Goal: Information Seeking & Learning: Learn about a topic

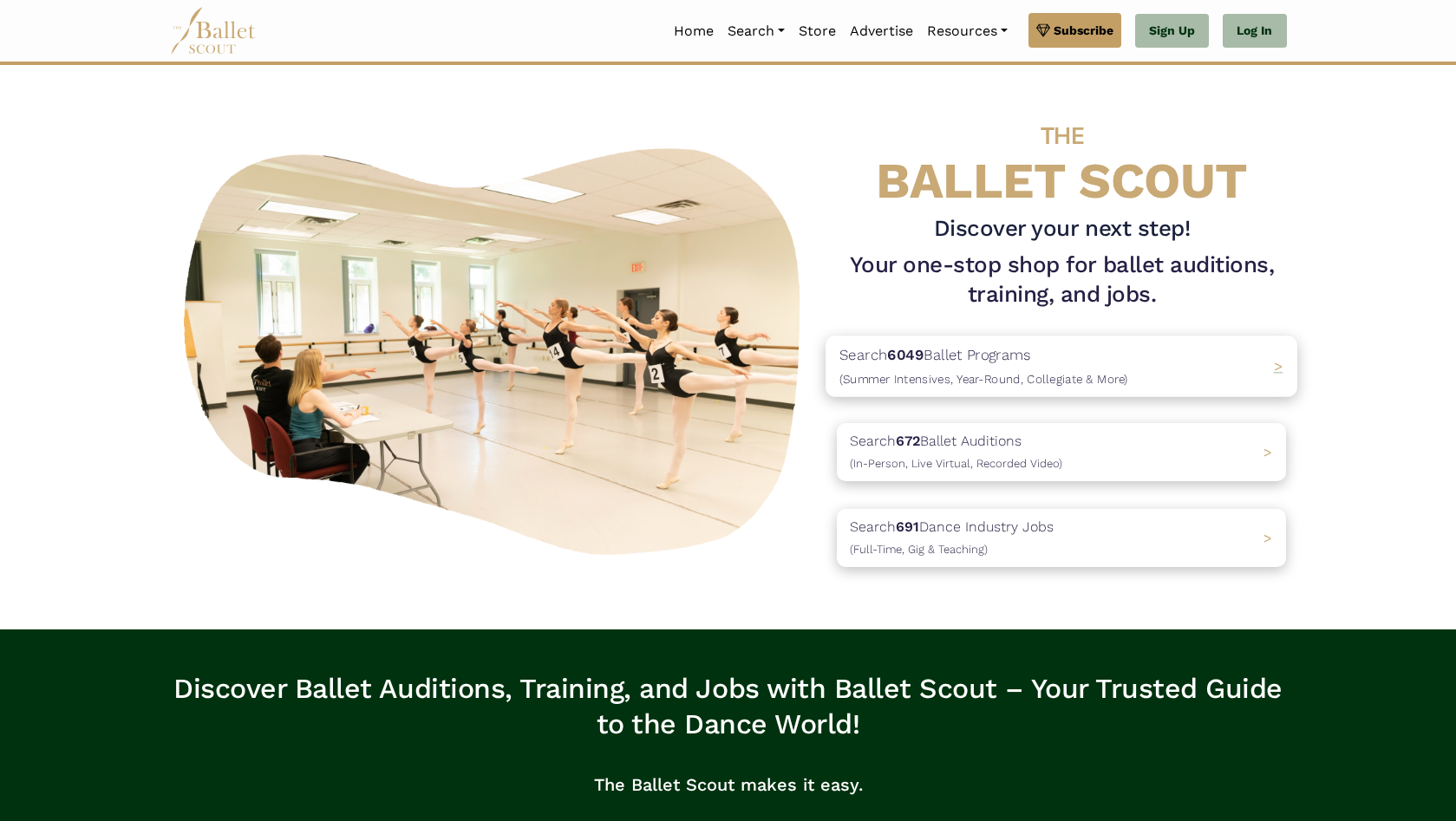
click at [900, 381] on span "(Summer Intensives, Year-Round, Collegiate & More)" at bounding box center [984, 377] width 289 height 14
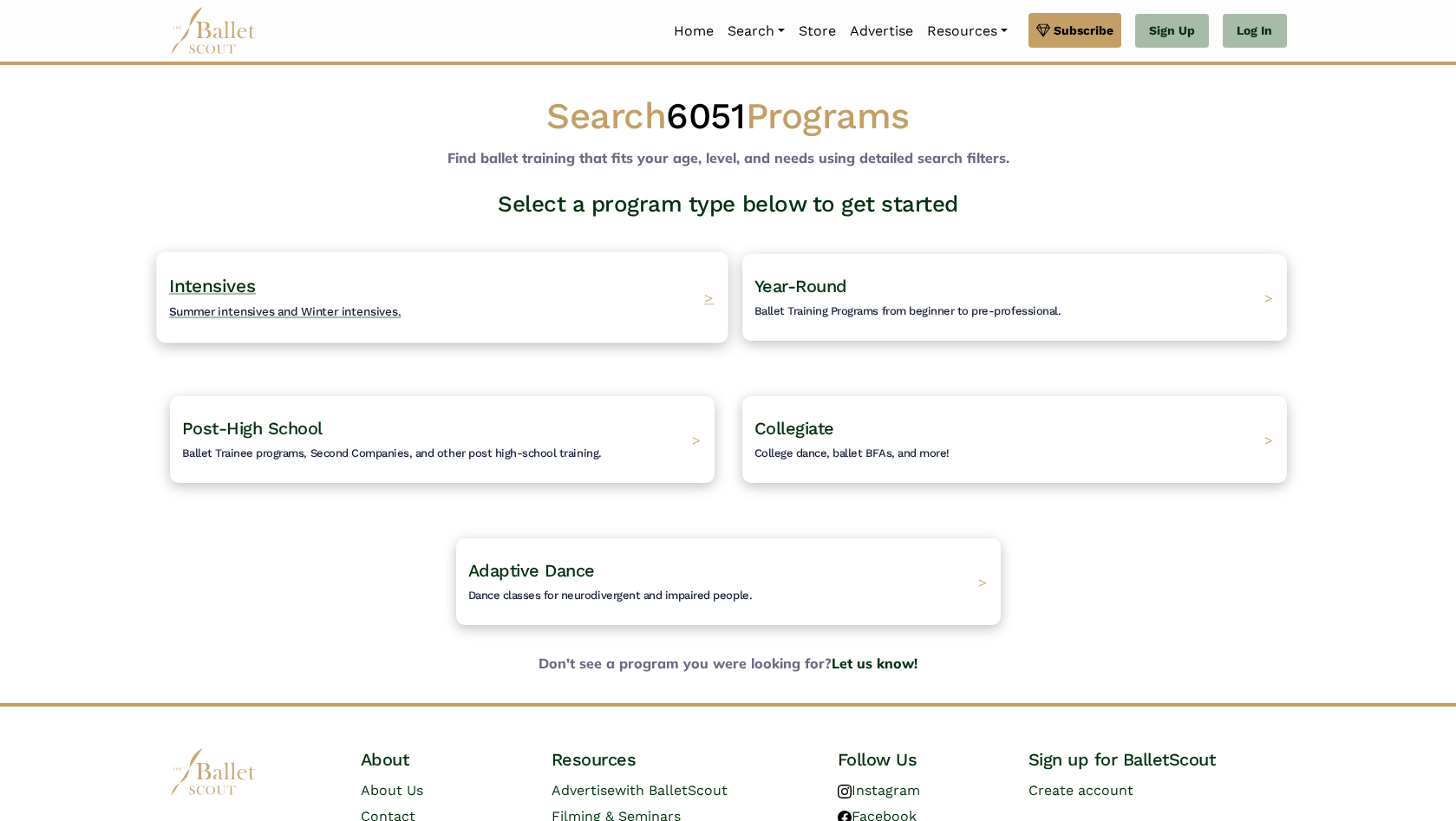
click at [350, 301] on h4 "Intensives Summer intensives and Winter intensives." at bounding box center [285, 298] width 232 height 47
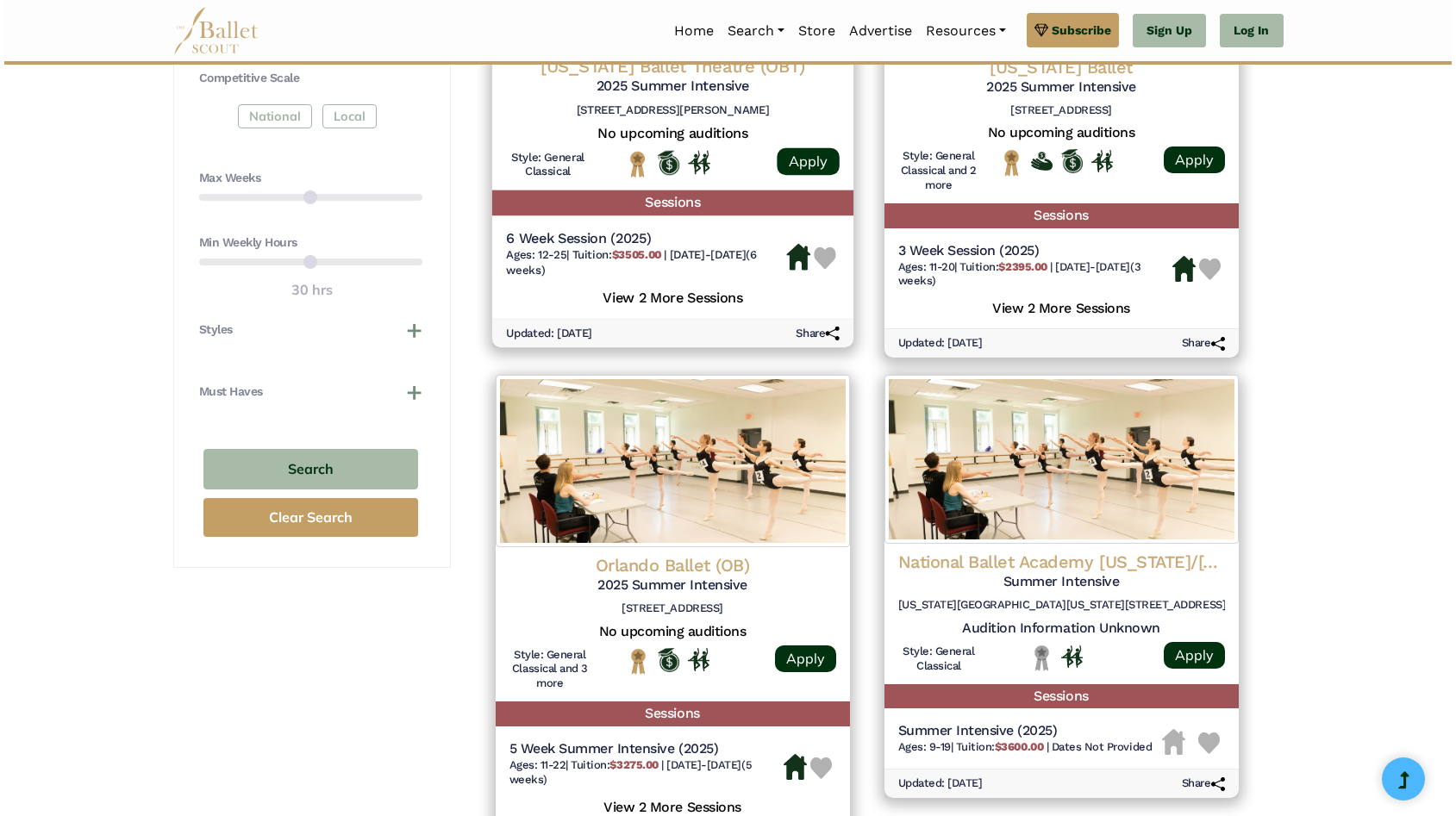
scroll to position [1232, 0]
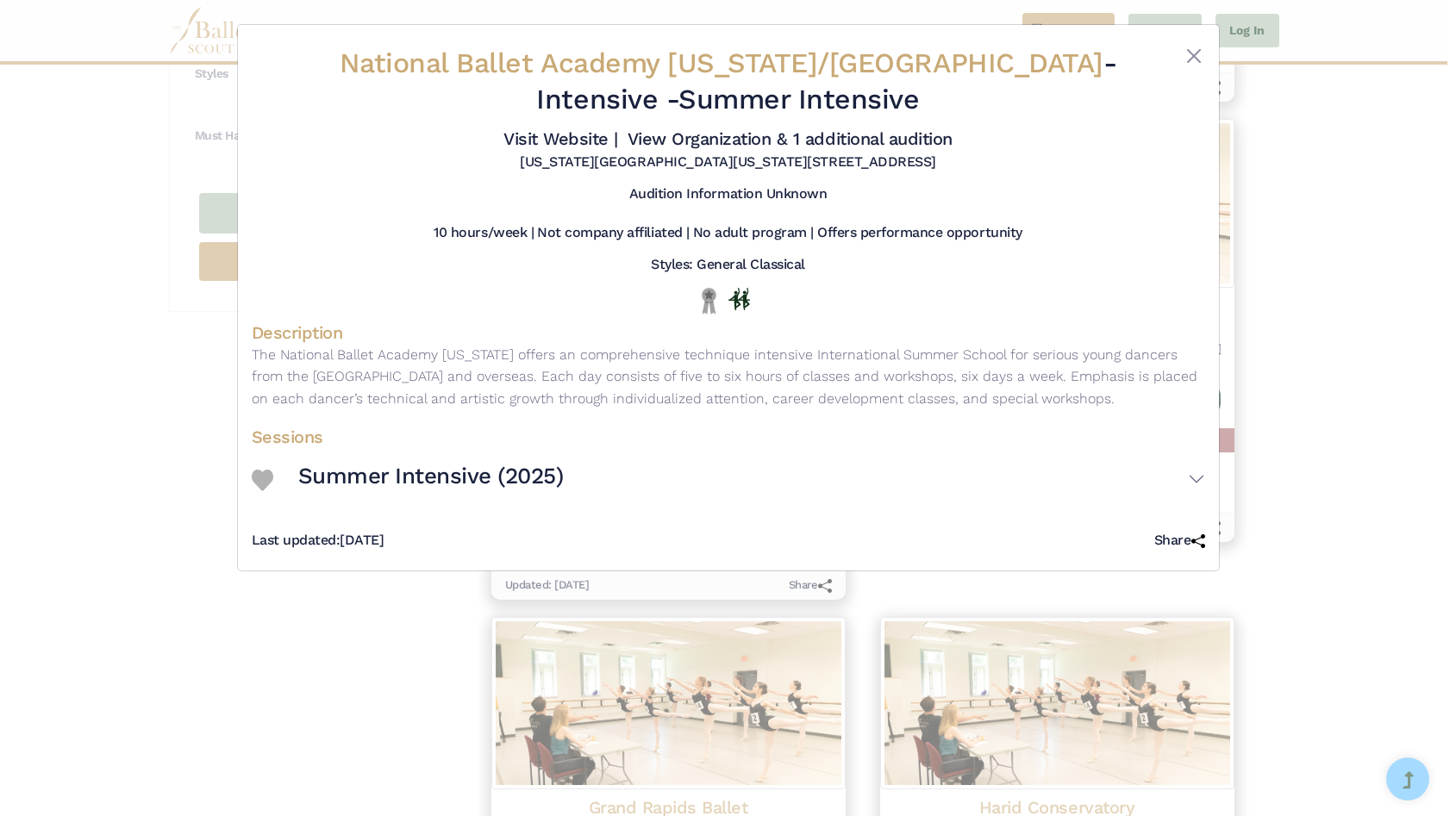
click at [439, 379] on p "The National Ballet Academy New York offers an comprehensive technique intensiv…" at bounding box center [728, 377] width 953 height 66
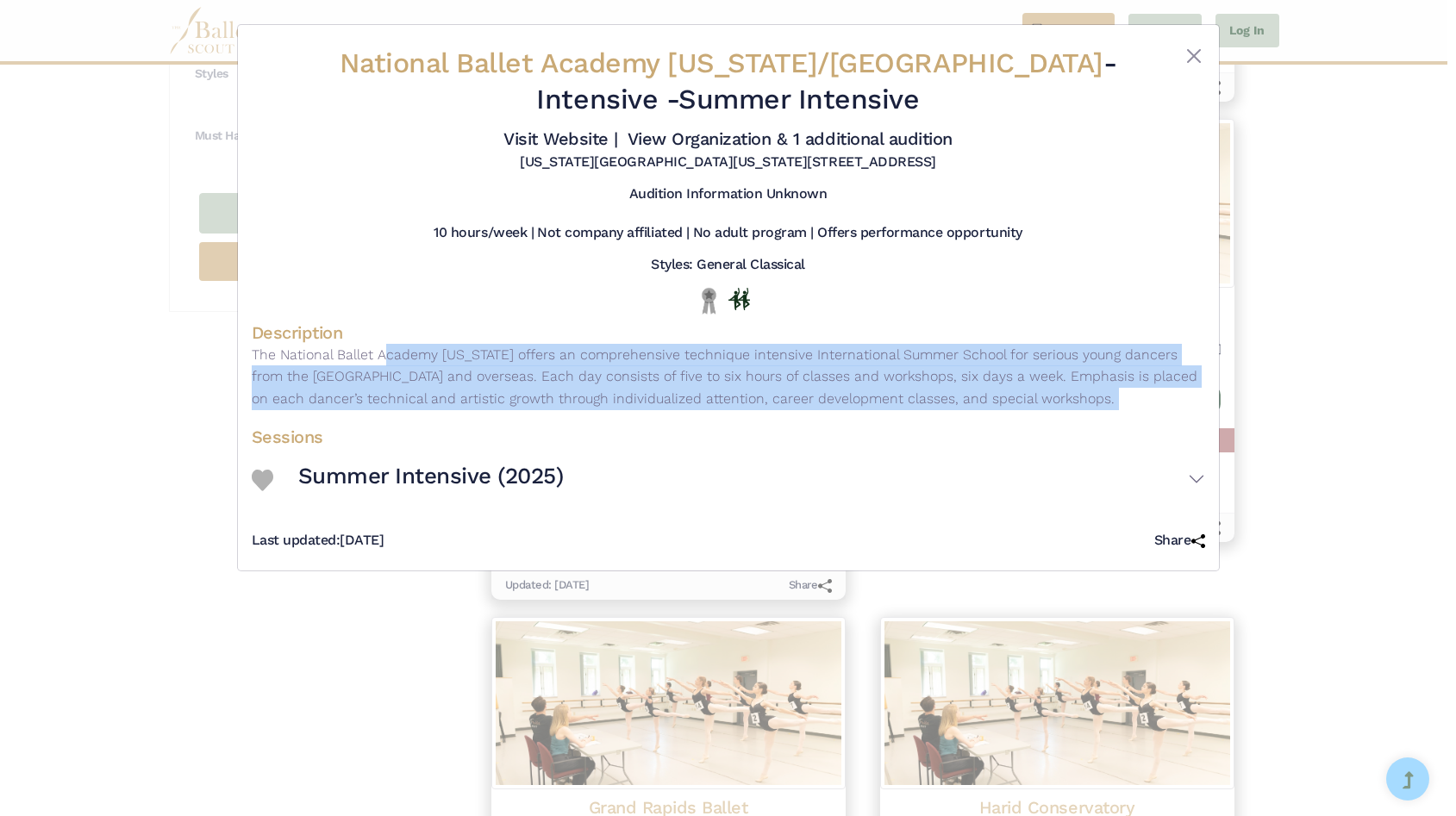
click at [439, 379] on p "The National Ballet Academy New York offers an comprehensive technique intensiv…" at bounding box center [728, 377] width 953 height 66
copy div "The National Ballet Academy New York offers an comprehensive technique intensiv…"
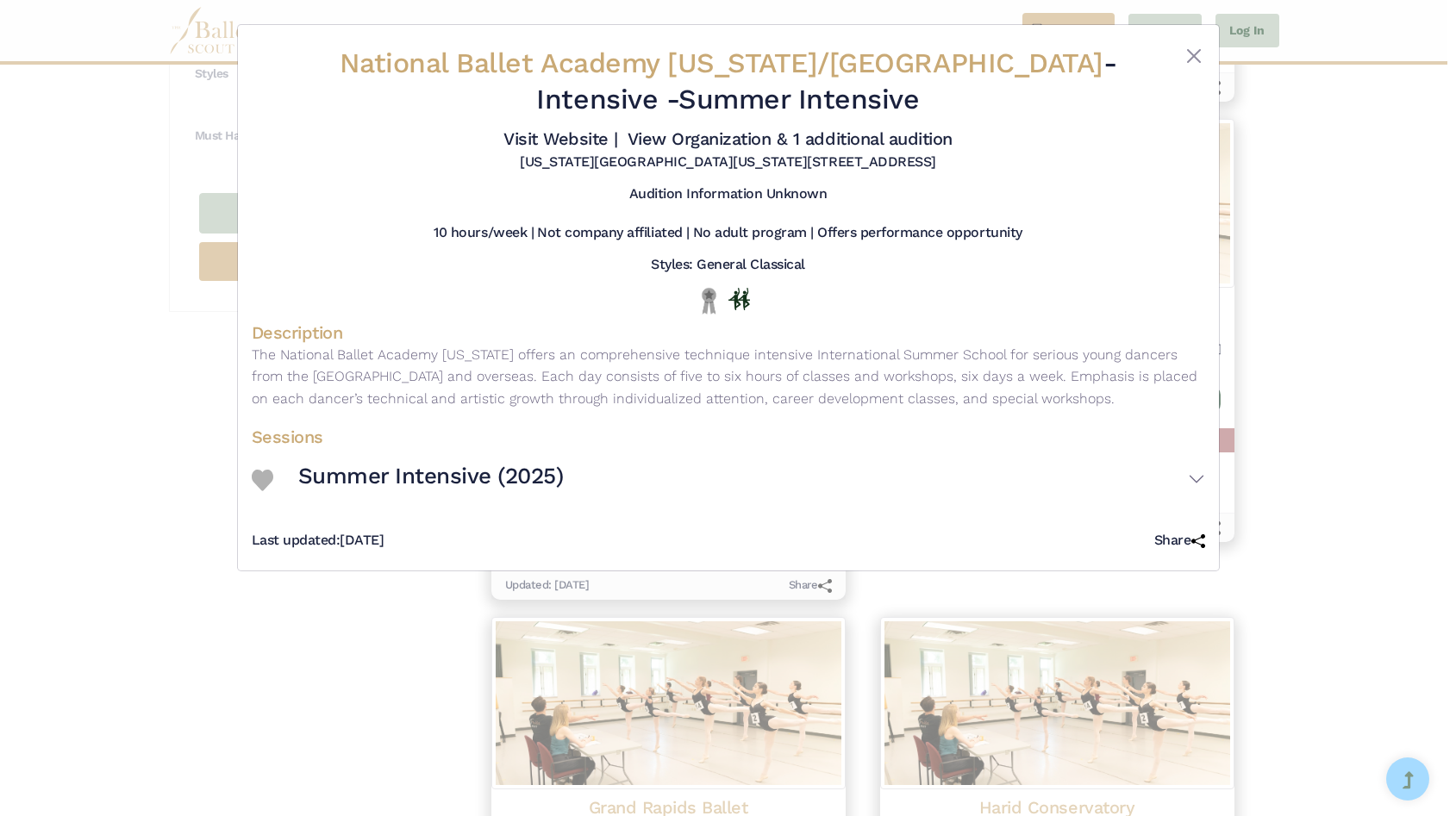
click at [805, 216] on div "Audition Information Unknown" at bounding box center [728, 197] width 953 height 39
click at [1189, 476] on button "Summer Intensive (2025)" at bounding box center [751, 479] width 907 height 50
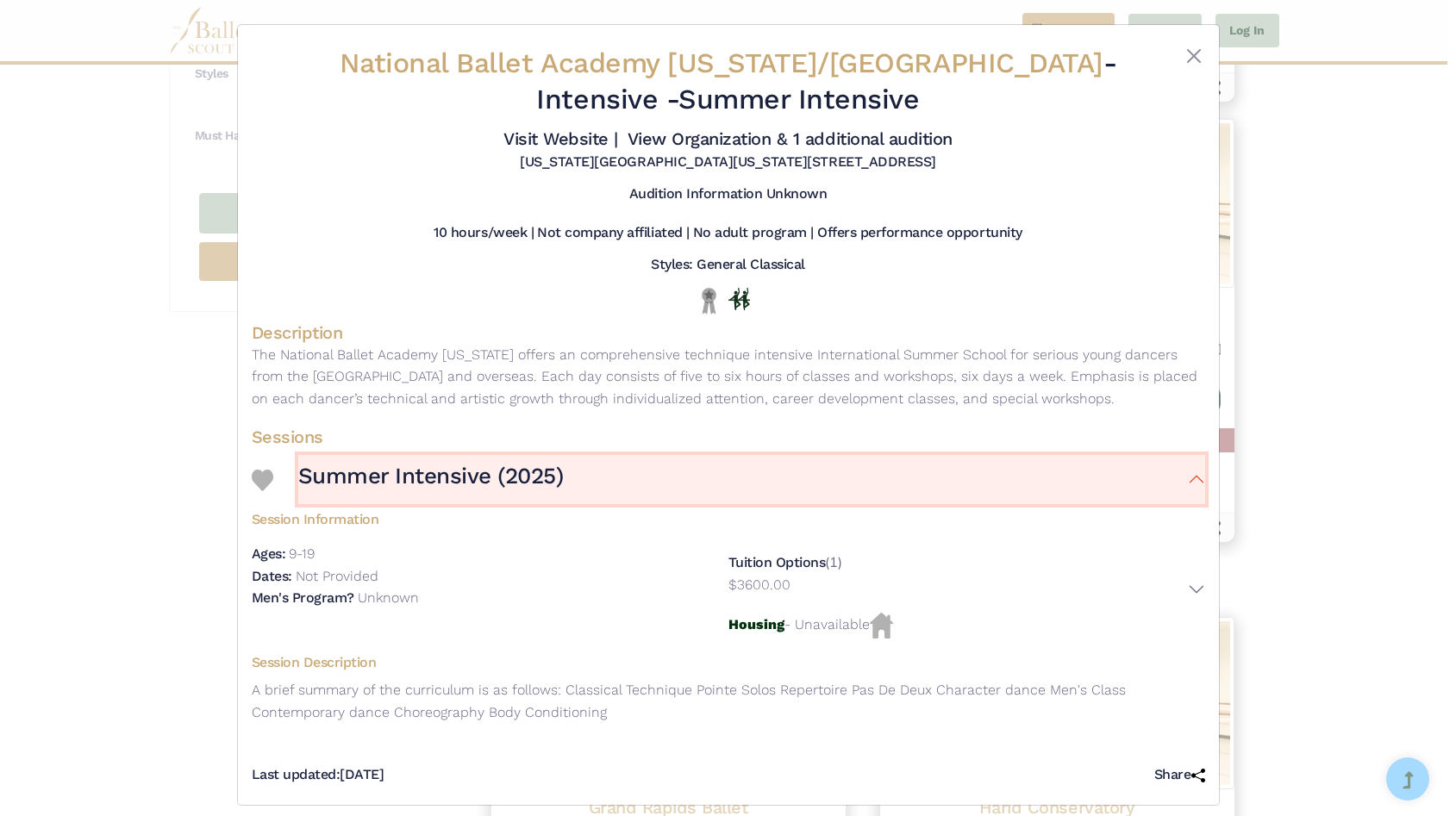
scroll to position [14, 0]
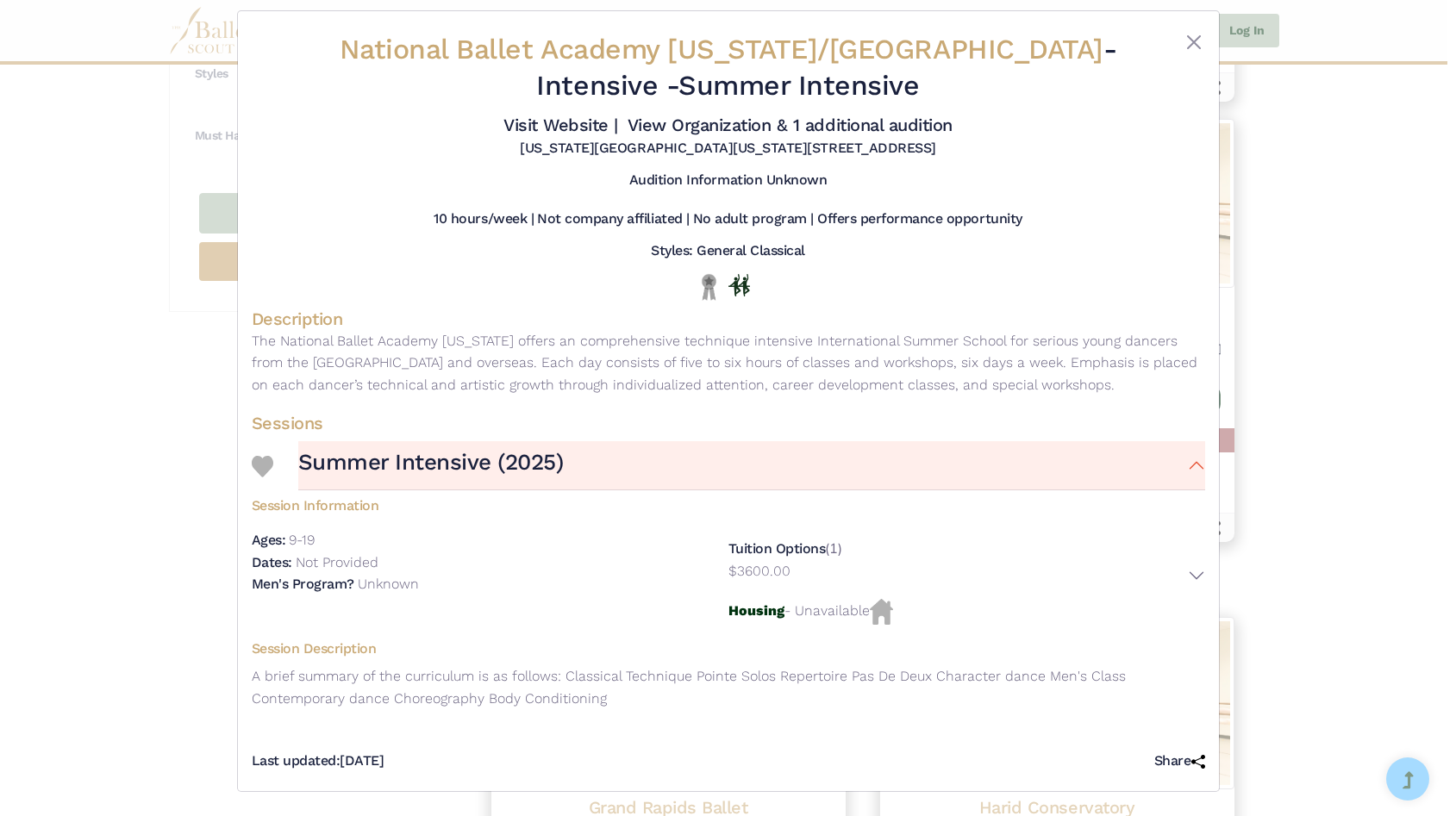
click at [196, 625] on div "National Ballet Academy New York/Denver - Intensive - Summer Intensive Visit We…" at bounding box center [728, 408] width 1456 height 816
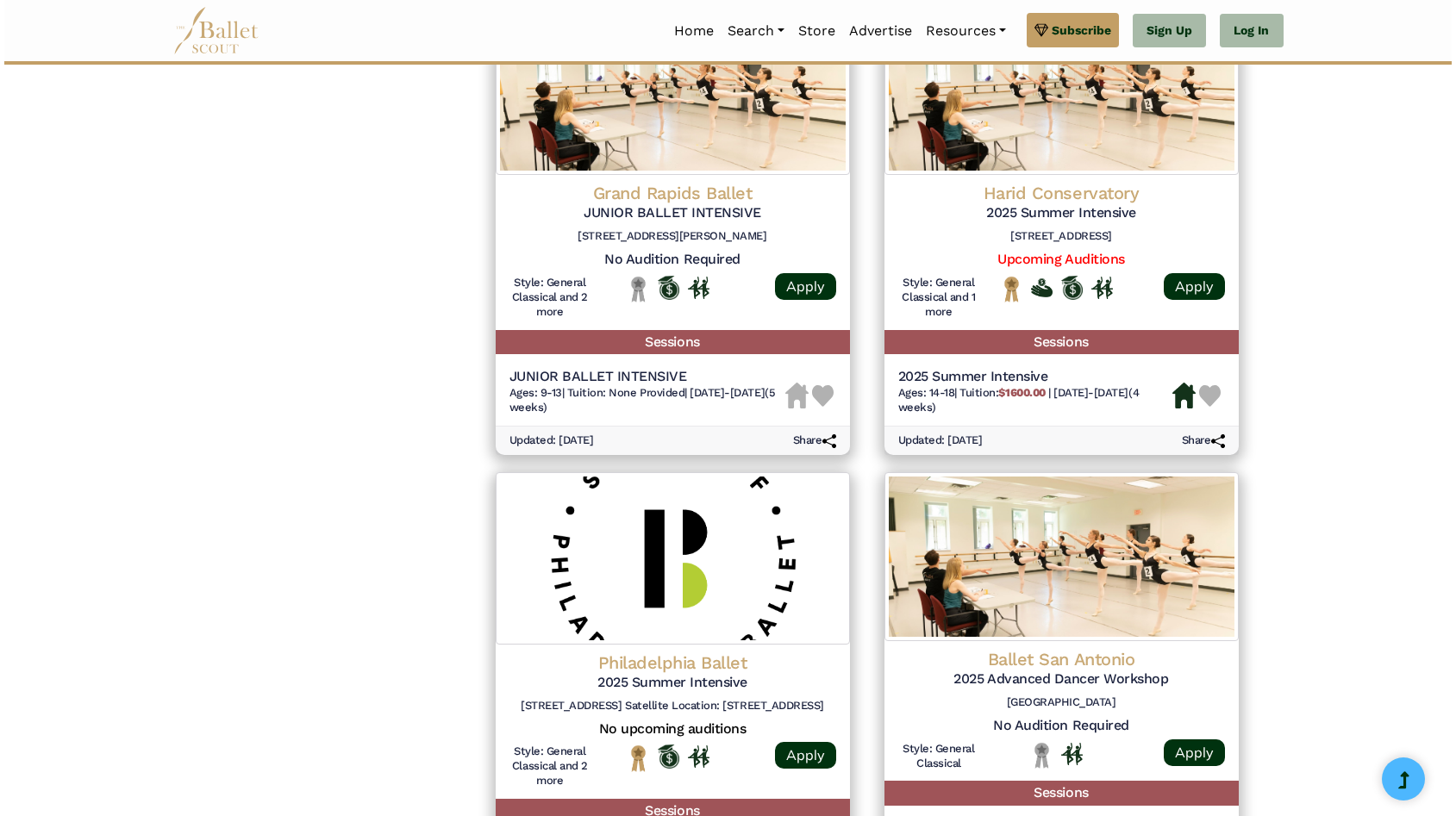
scroll to position [1920, 0]
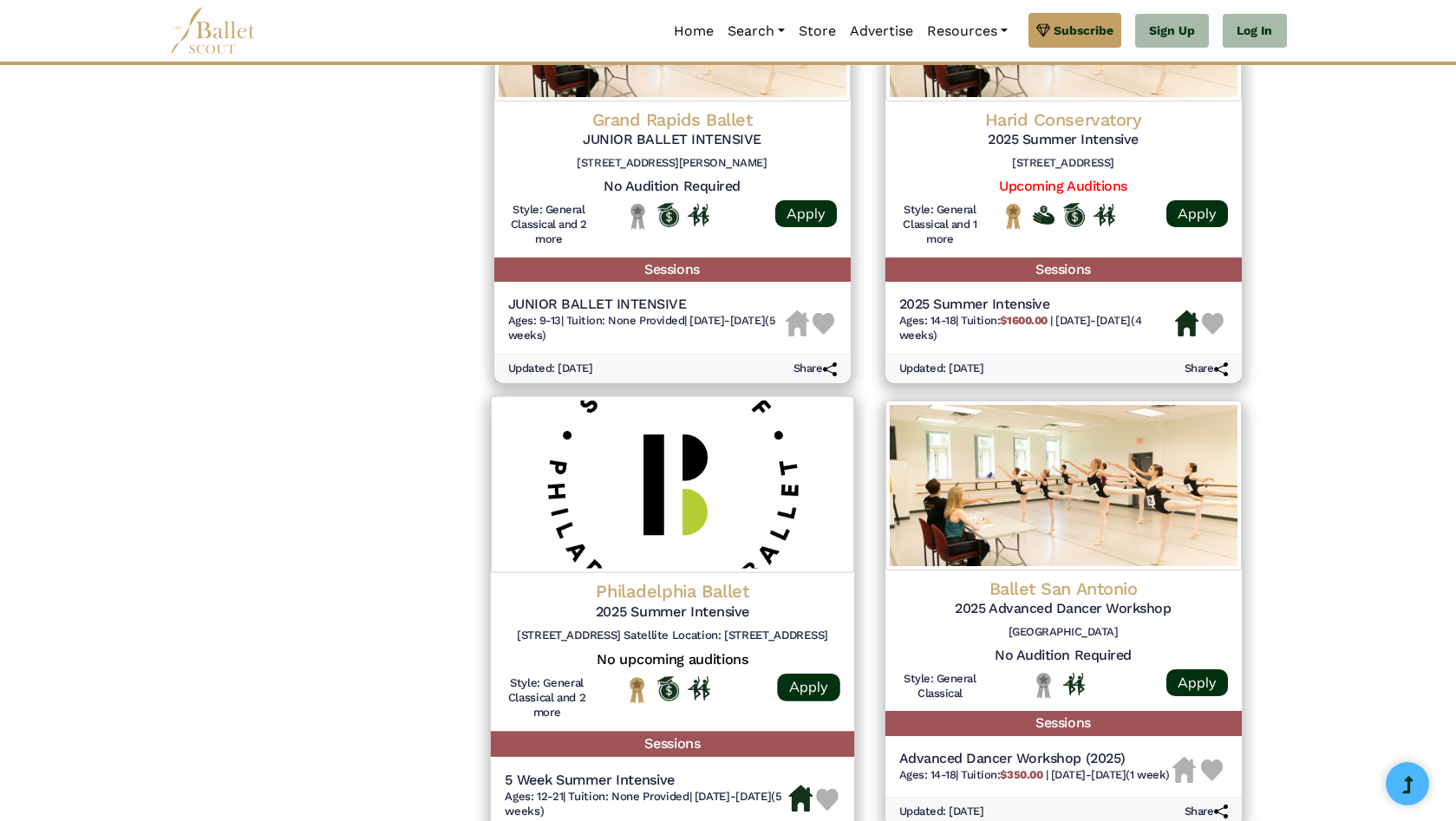
click at [742, 517] on img at bounding box center [672, 485] width 364 height 177
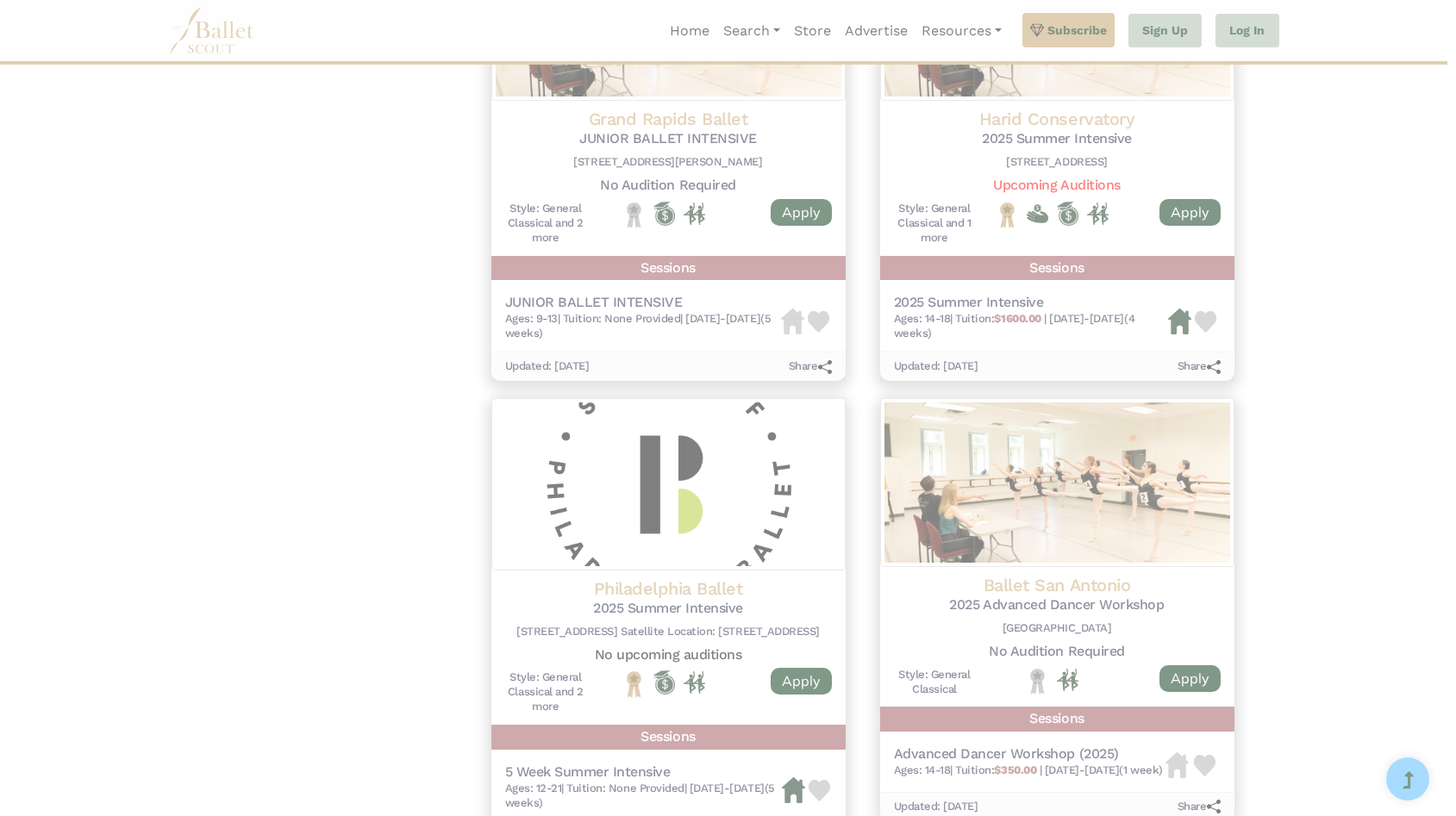
scroll to position [0, 0]
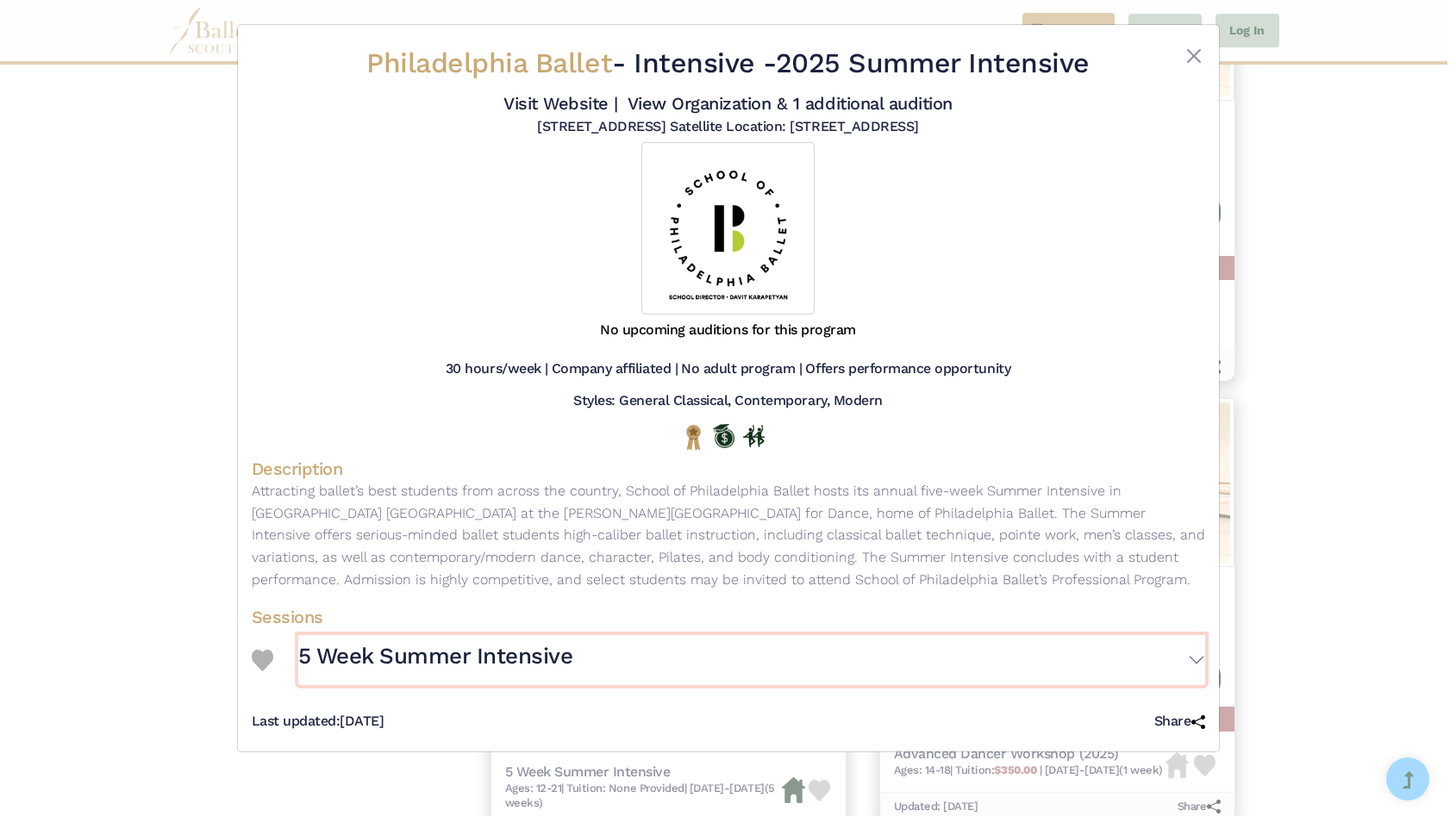
click at [1197, 659] on button "5 Week Summer Intensive" at bounding box center [751, 659] width 907 height 50
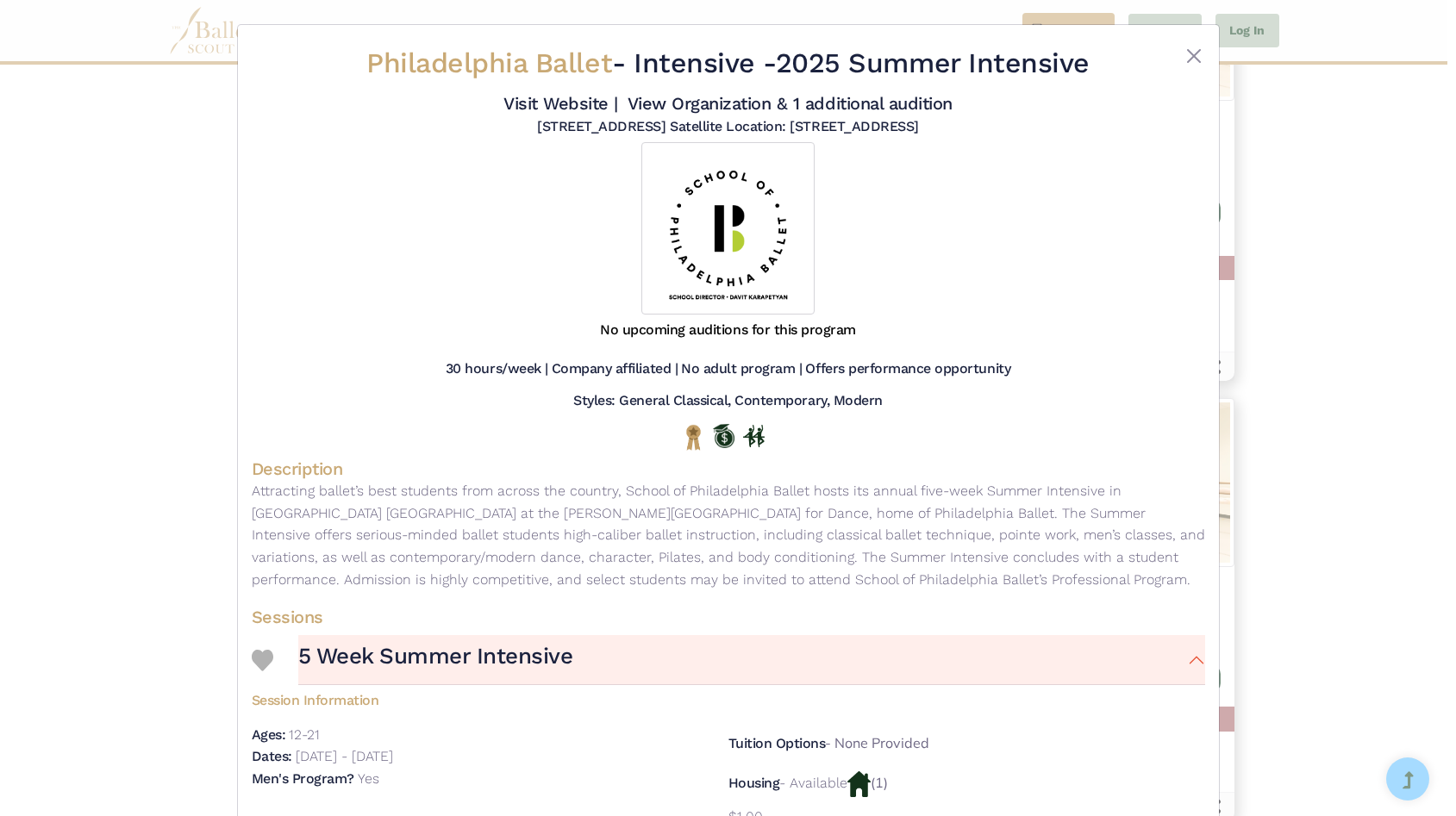
click at [117, 674] on div "Philadelphia Ballet - Intensive - 2025 Summer Intensive Visit Website | View Or…" at bounding box center [728, 408] width 1456 height 816
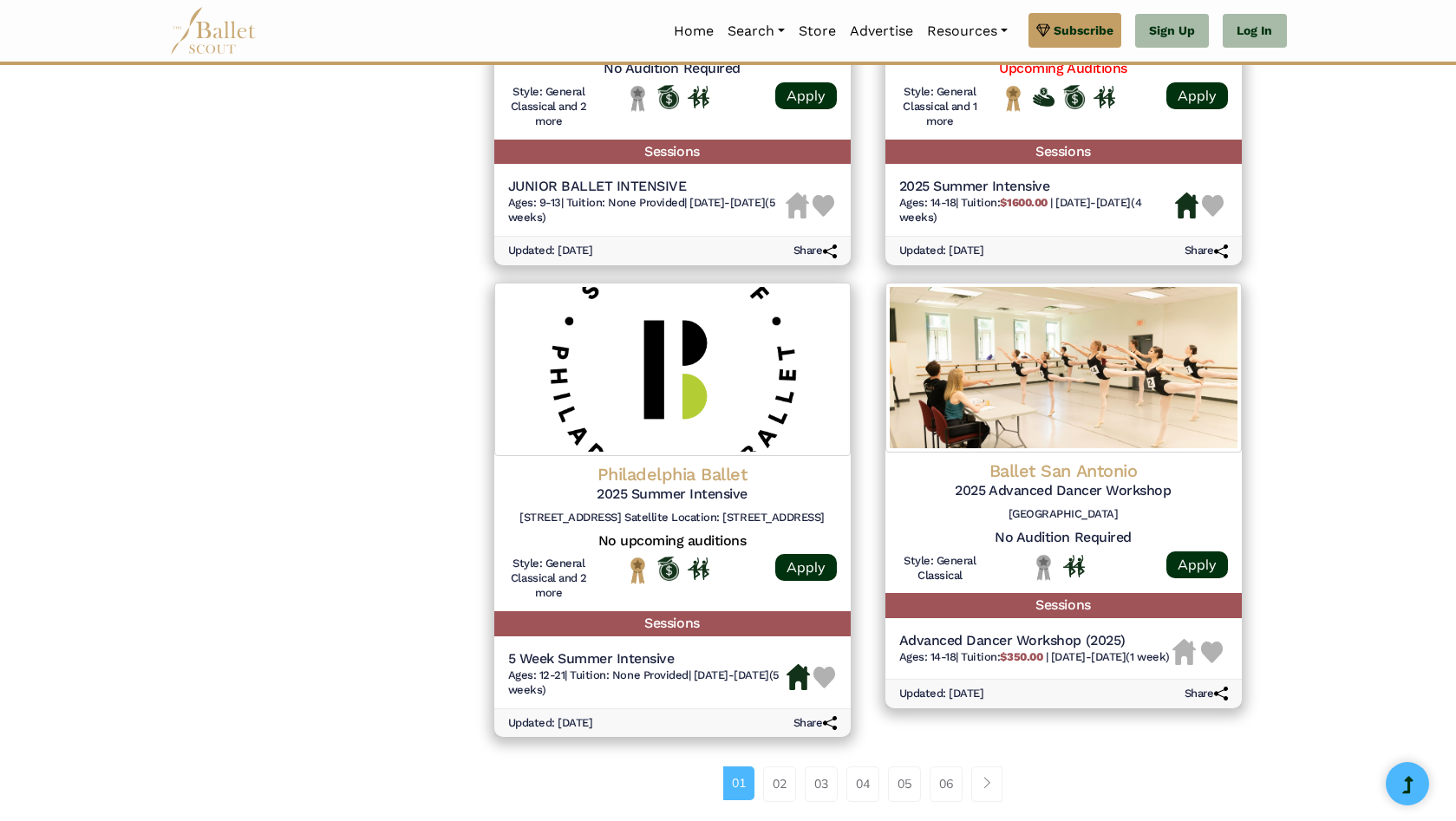
scroll to position [2053, 0]
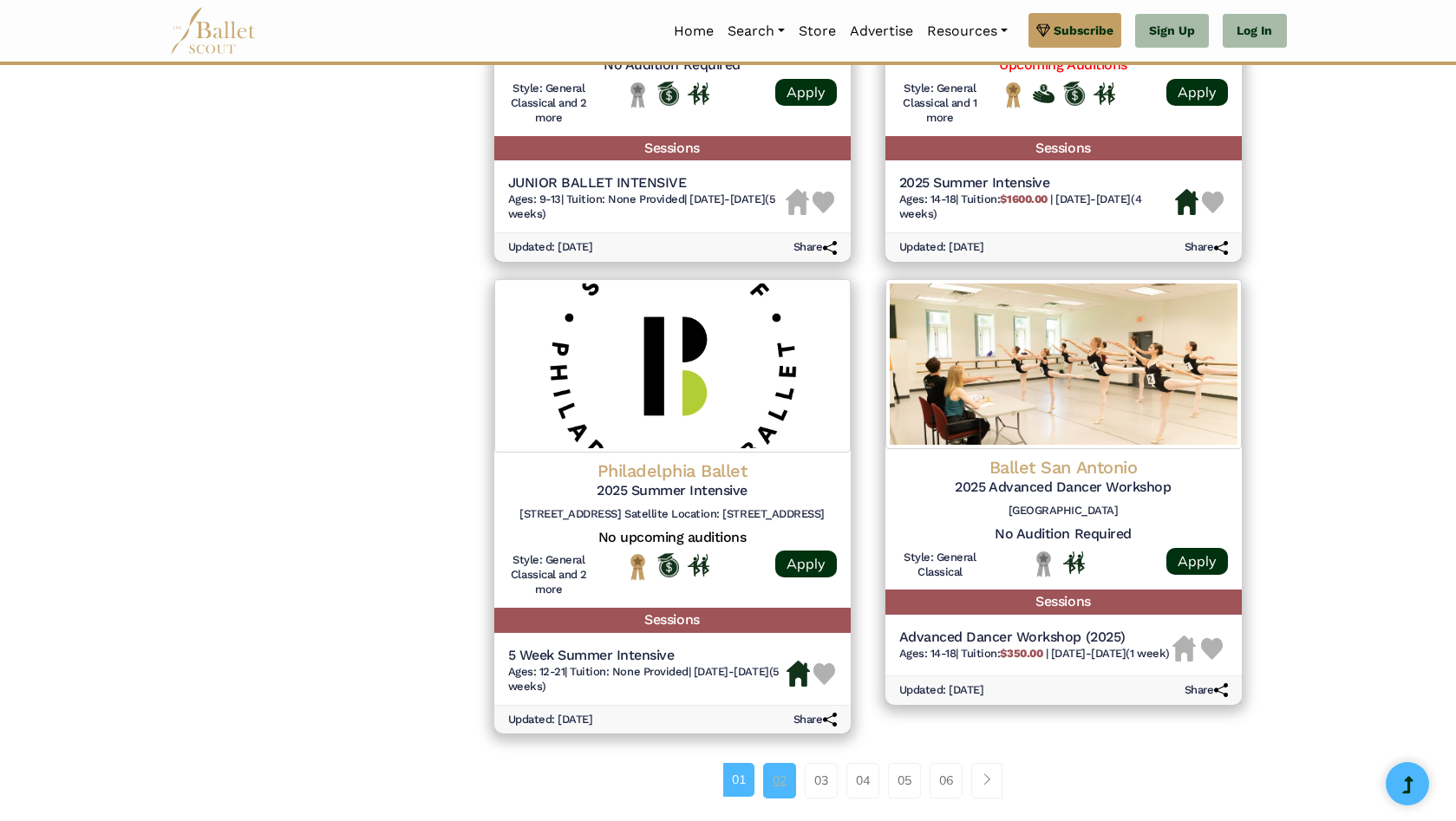
click at [777, 786] on link "02" at bounding box center [780, 780] width 33 height 35
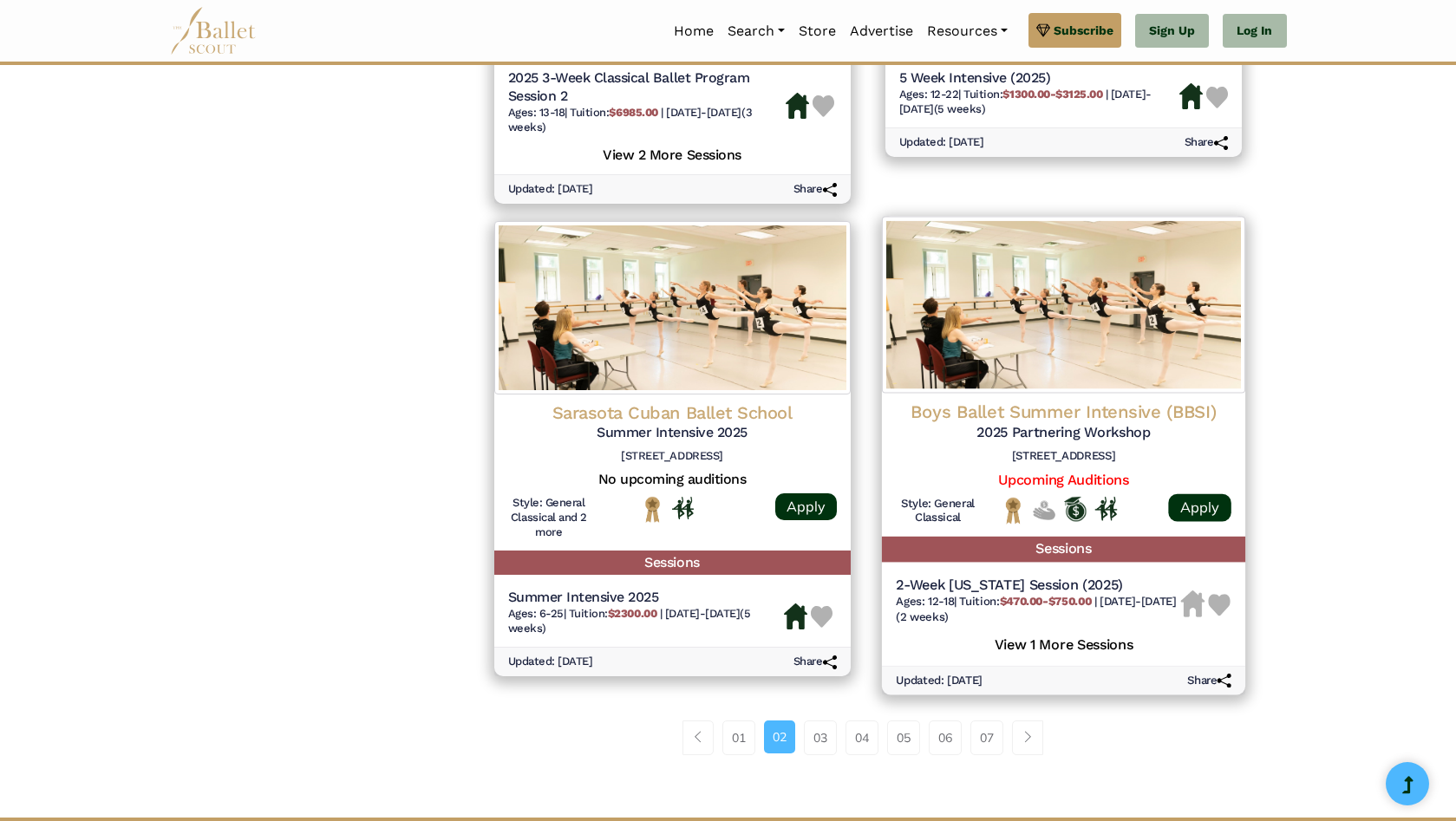
scroll to position [2190, 0]
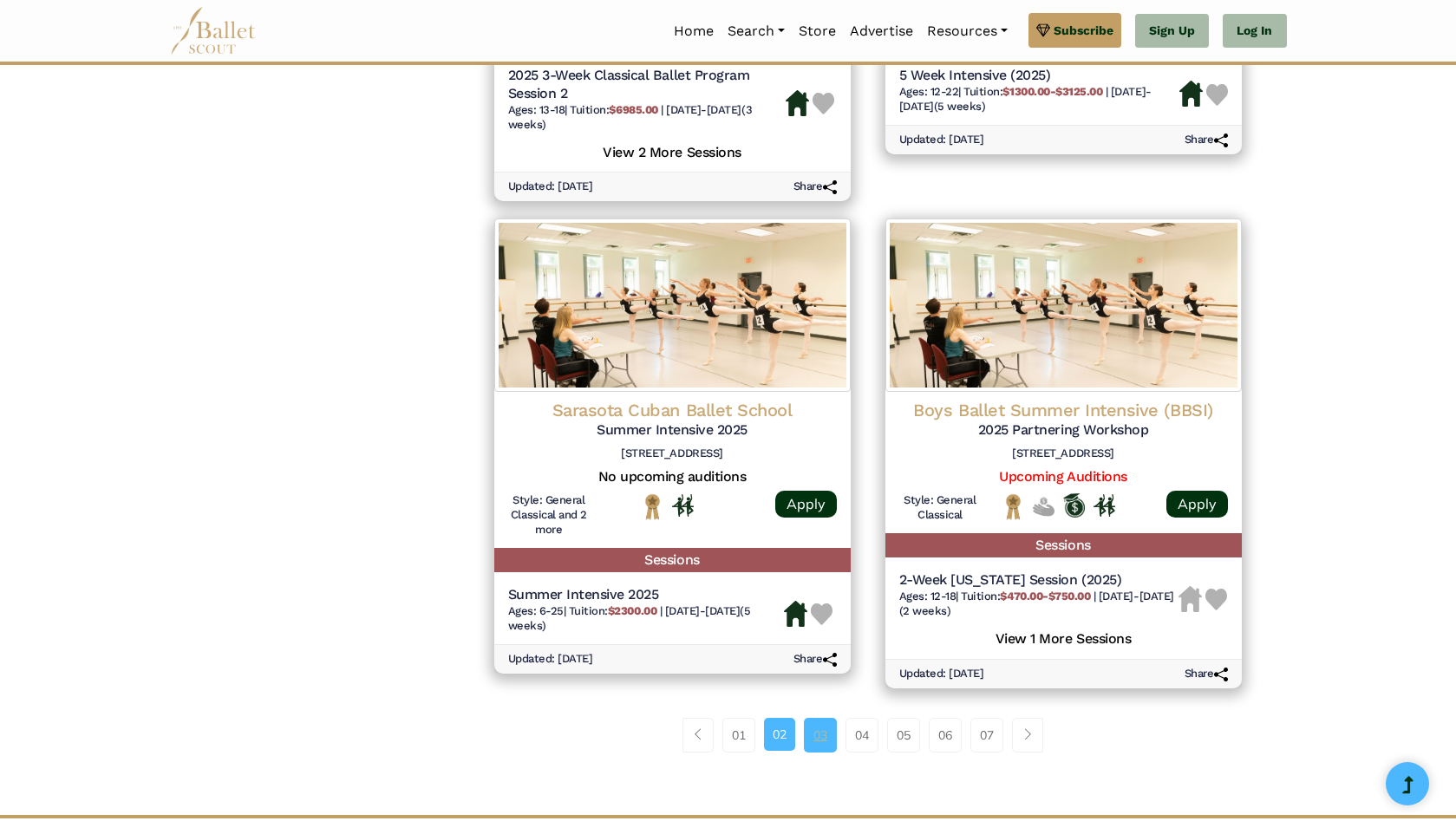
click at [826, 733] on link "03" at bounding box center [821, 735] width 33 height 35
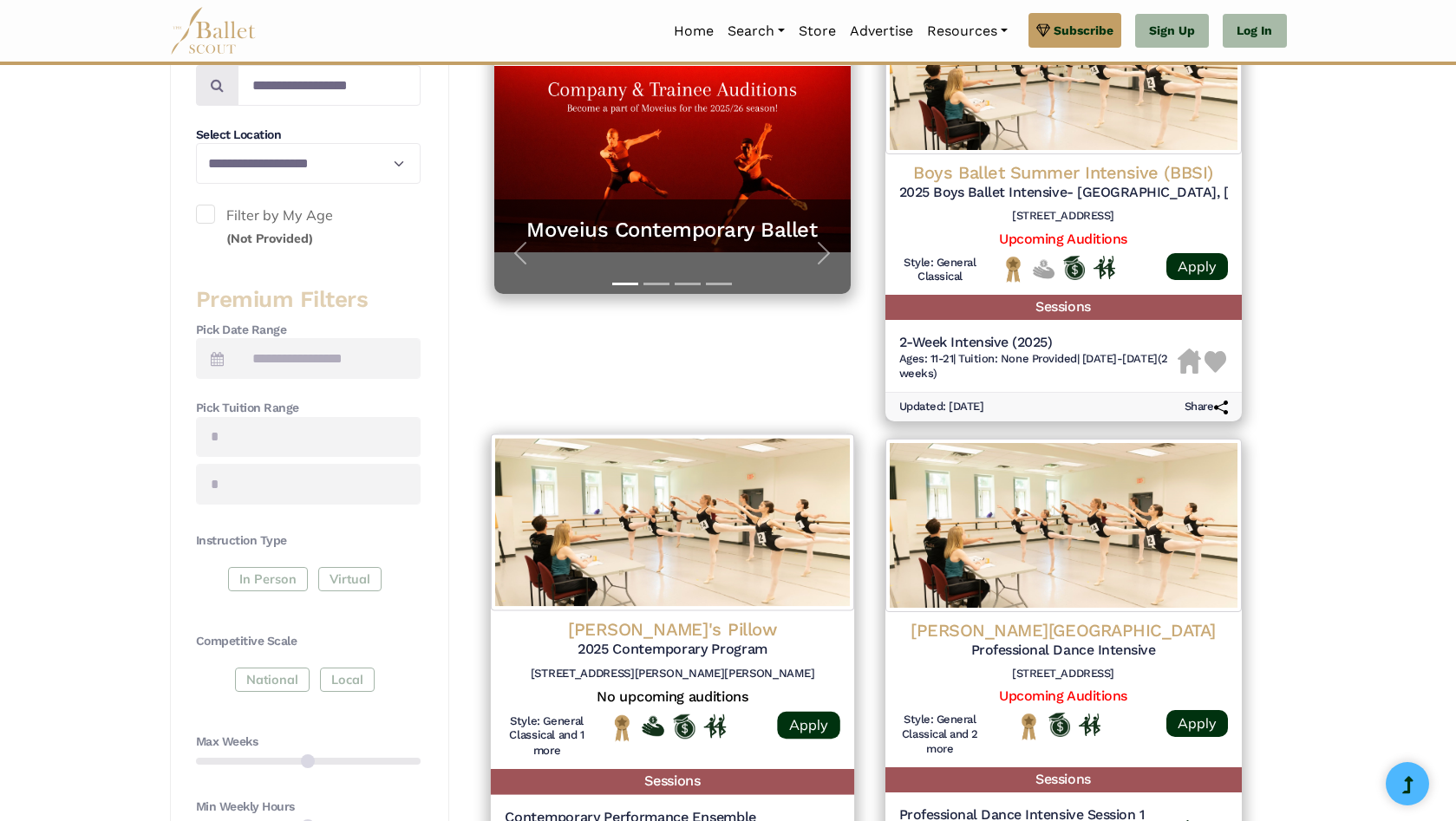
scroll to position [116, 0]
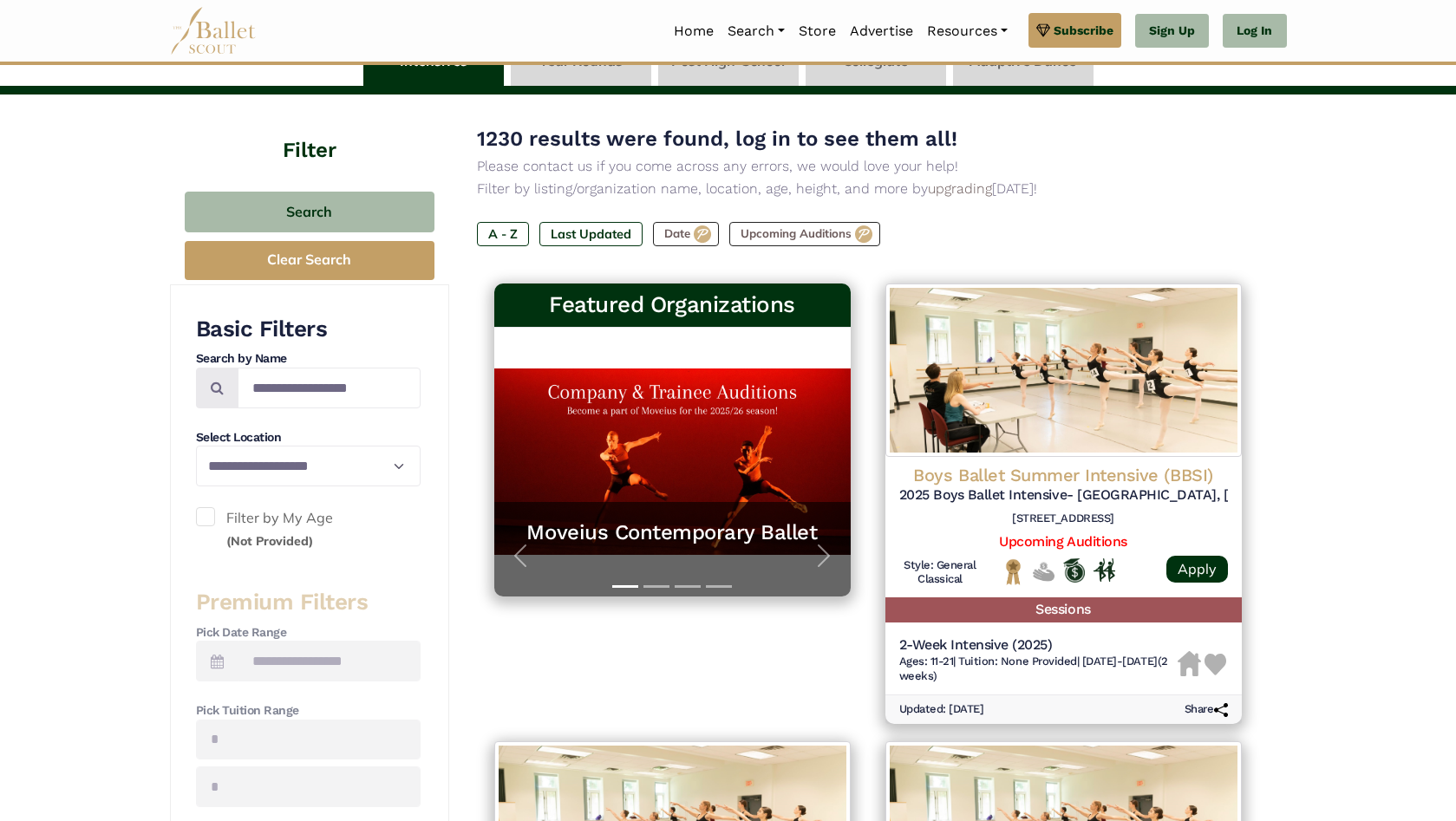
drag, startPoint x: 598, startPoint y: 238, endPoint x: 598, endPoint y: 248, distance: 10.0
click at [598, 248] on div "A - Z Last Updated Date Upcoming Auditions" at bounding box center [868, 238] width 782 height 31
click at [400, 473] on select "**********" at bounding box center [308, 466] width 224 height 41
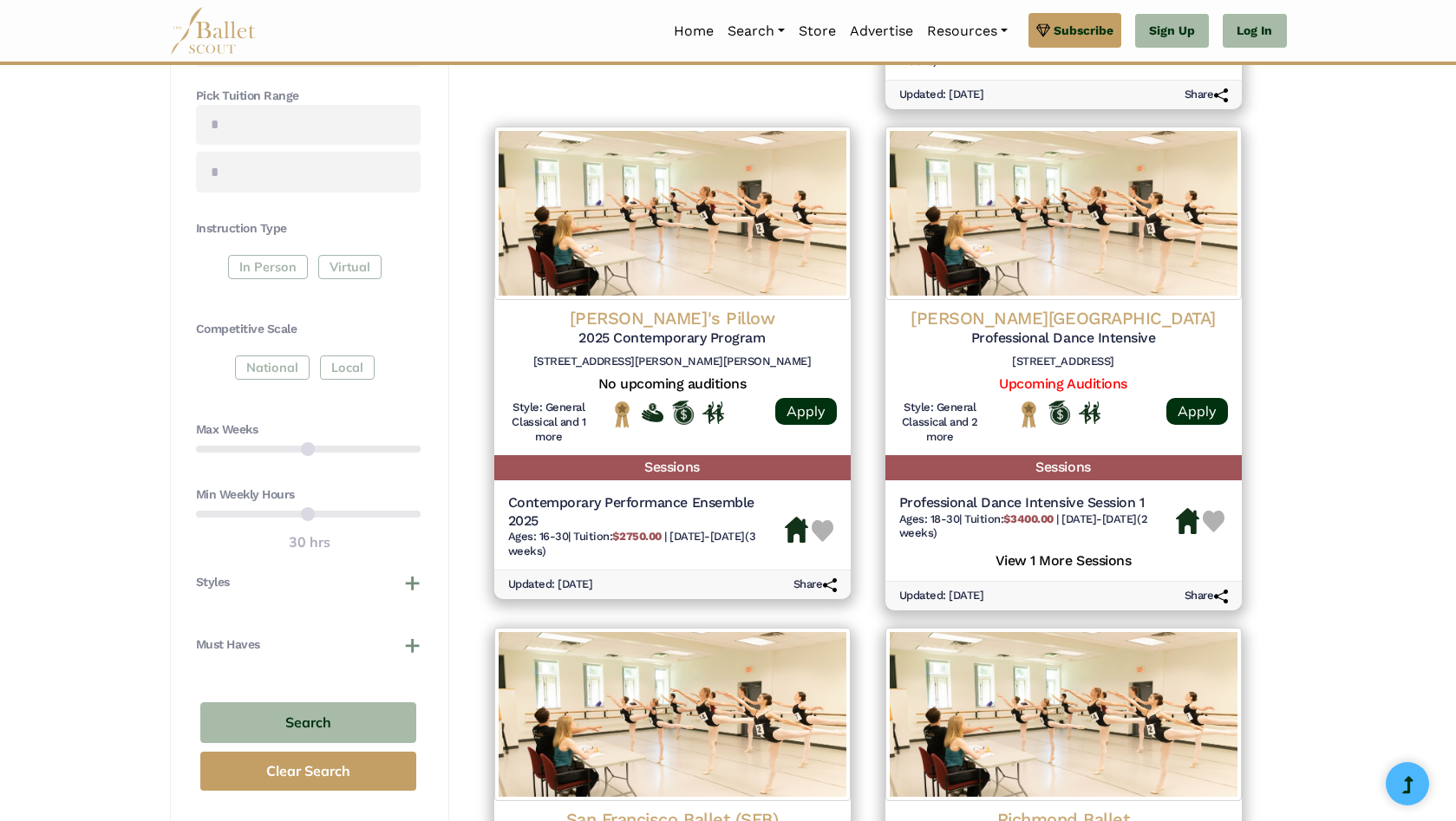
scroll to position [901, 0]
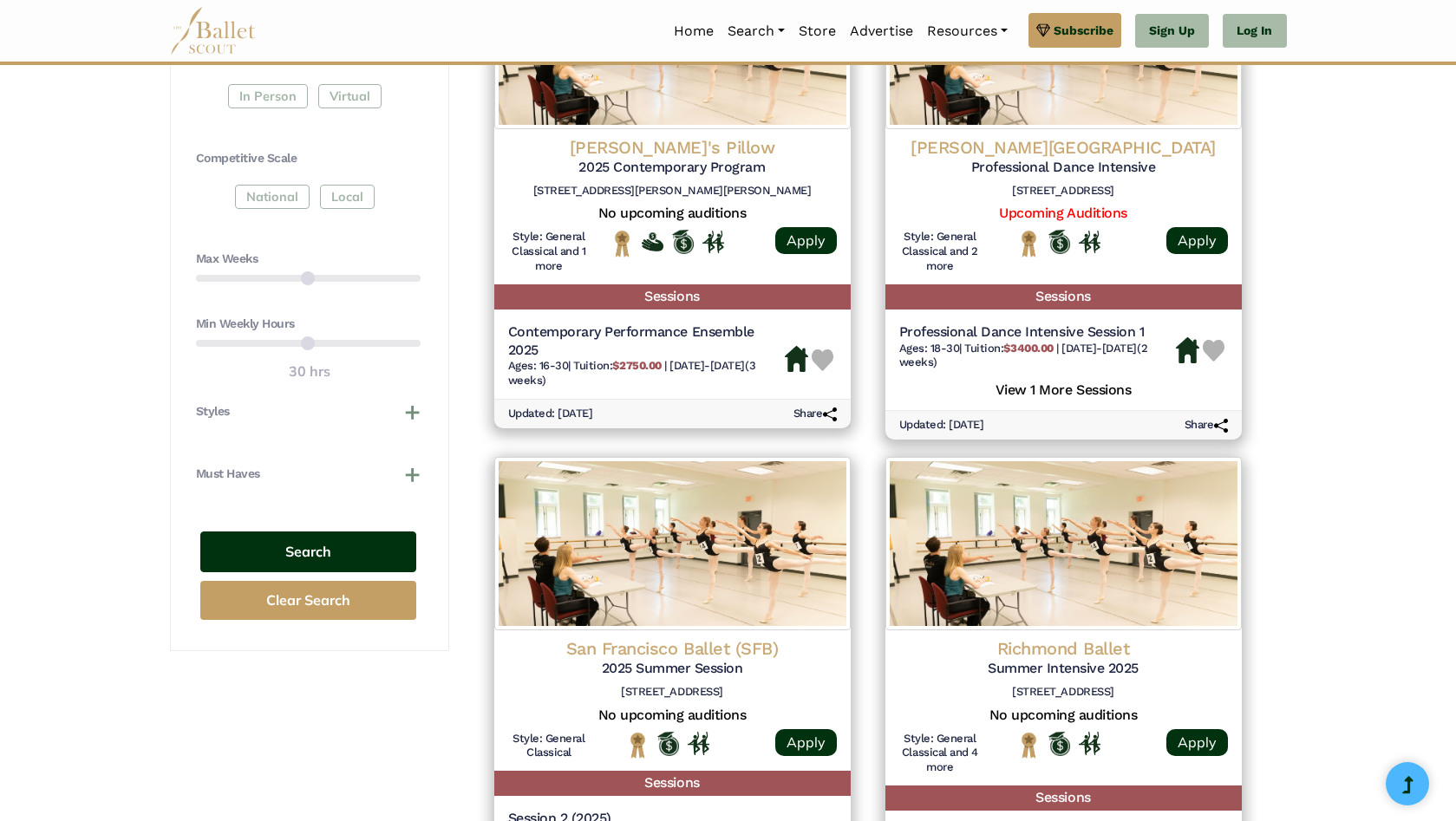
click at [323, 563] on button "Search" at bounding box center [308, 551] width 216 height 41
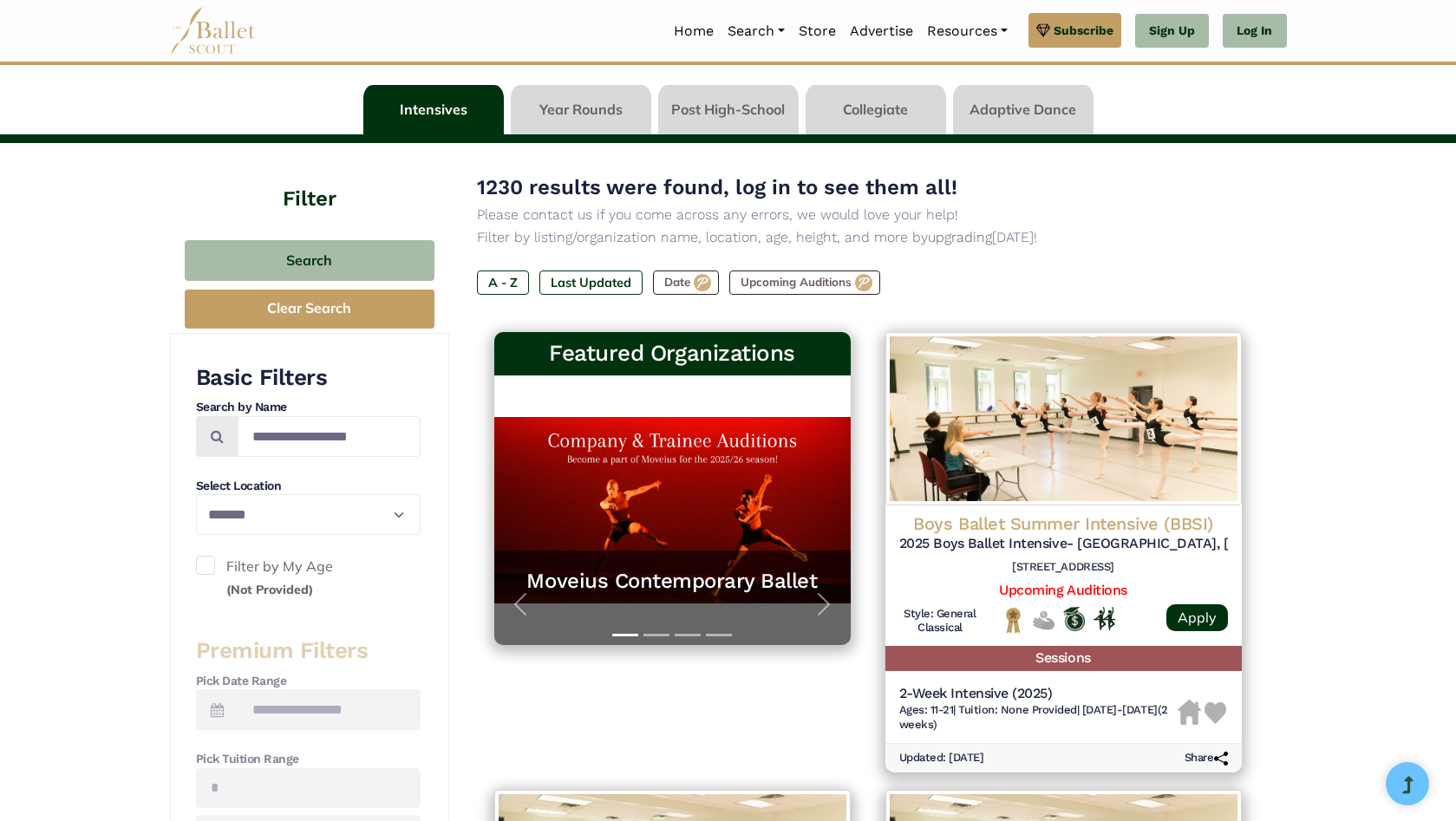
scroll to position [0, 0]
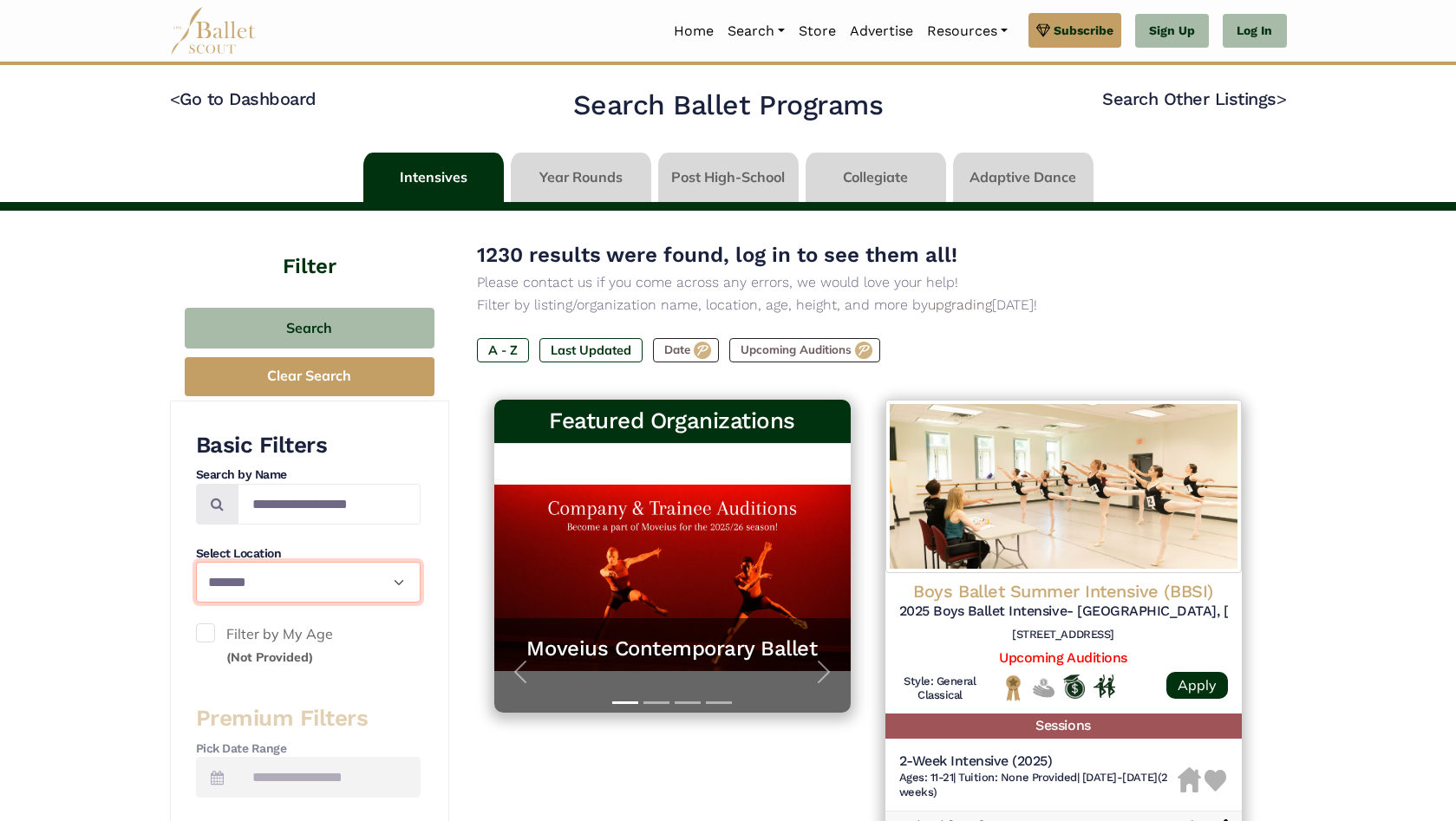
click at [371, 589] on select "**********" at bounding box center [308, 582] width 224 height 41
select select "**"
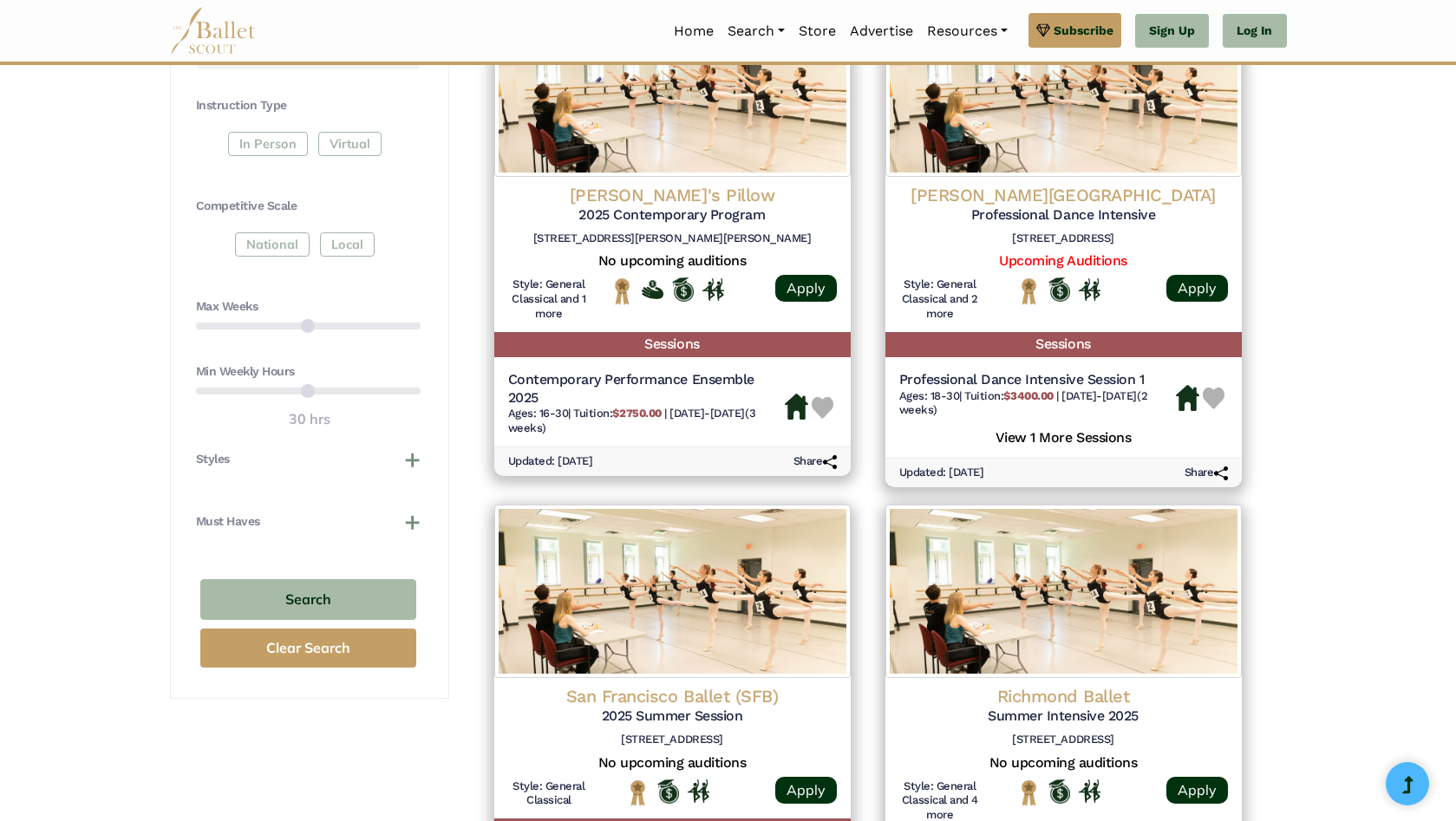
scroll to position [1208, 0]
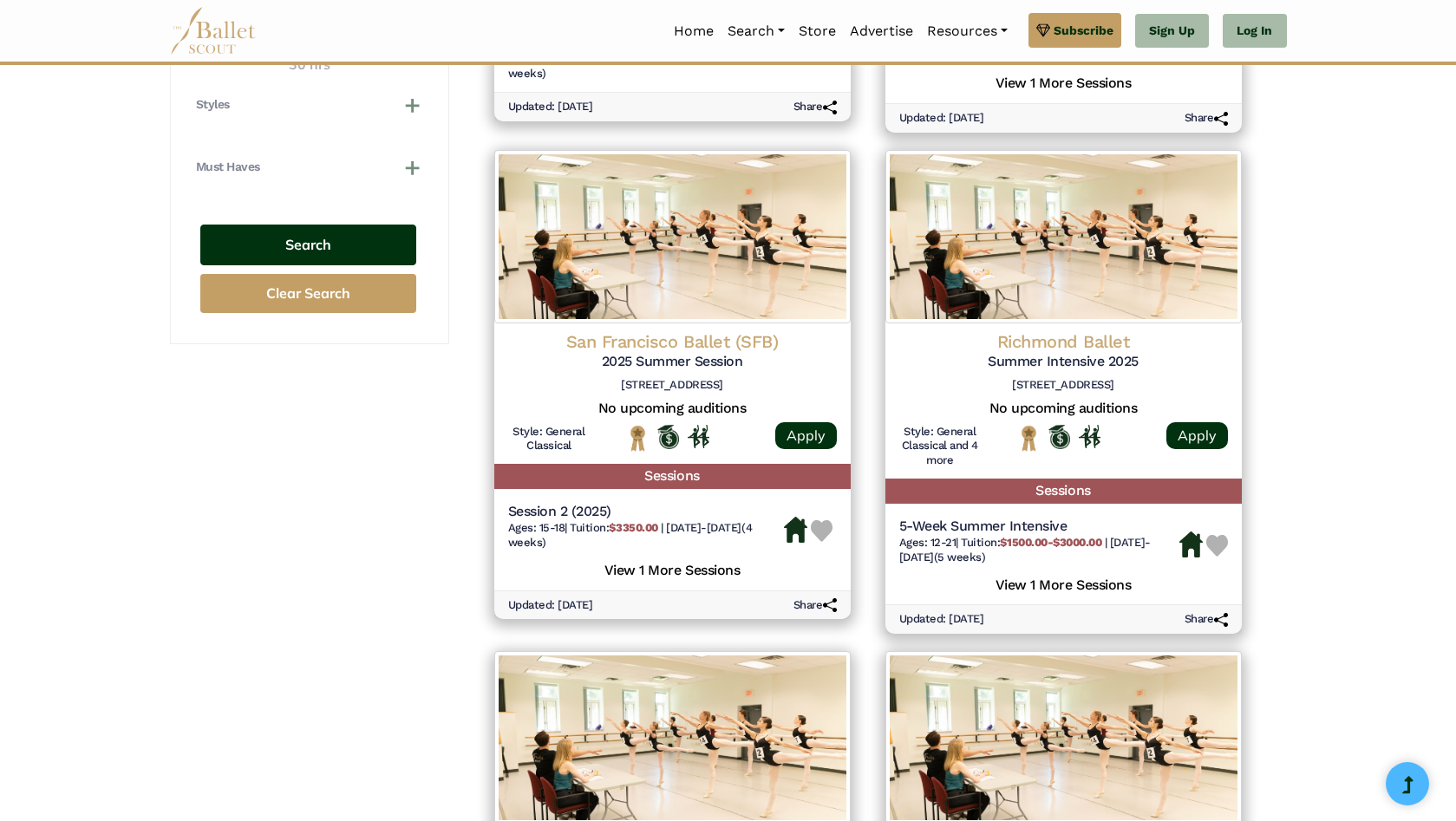
click at [294, 236] on button "Search" at bounding box center [308, 244] width 216 height 41
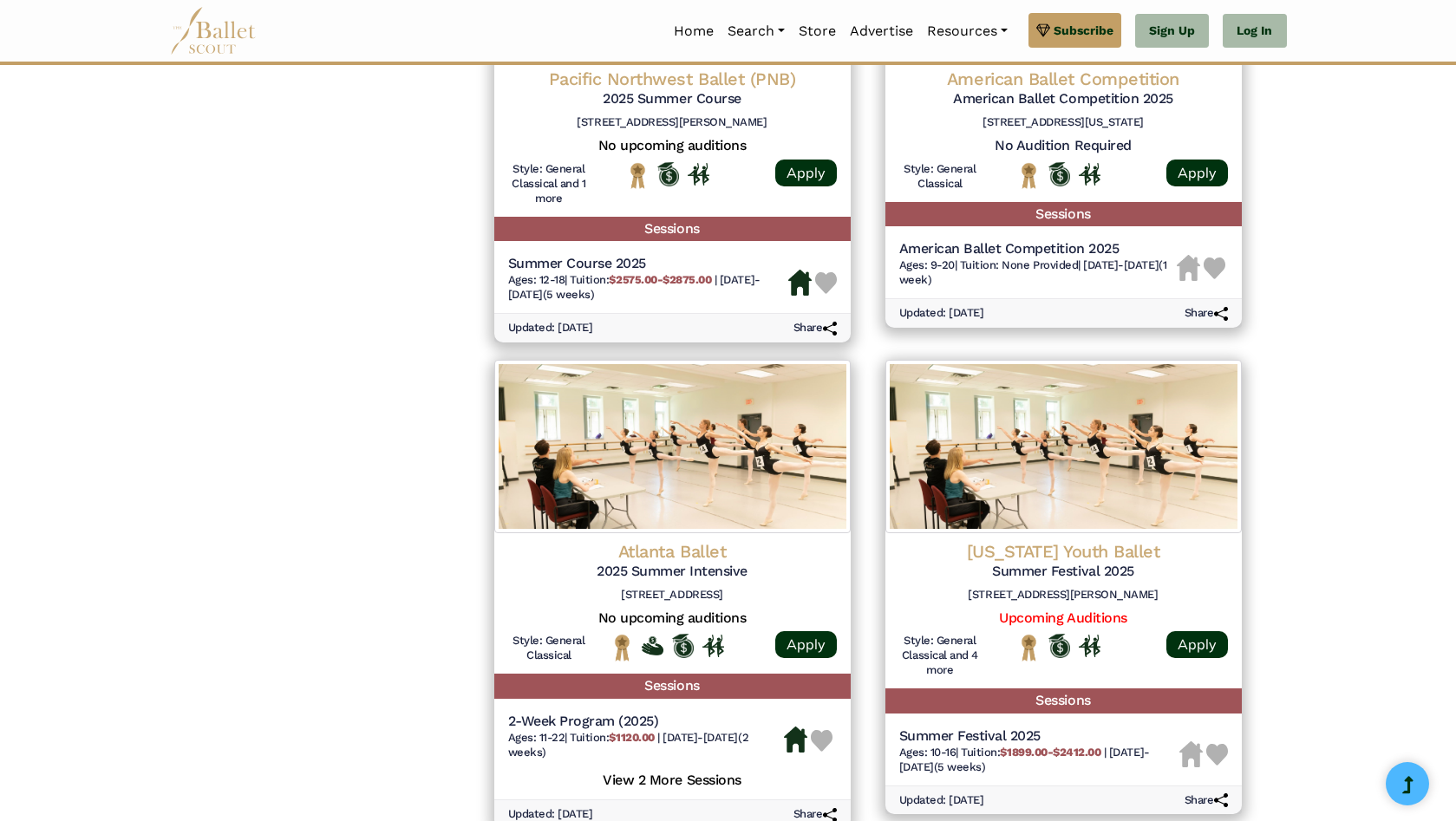
scroll to position [2352, 0]
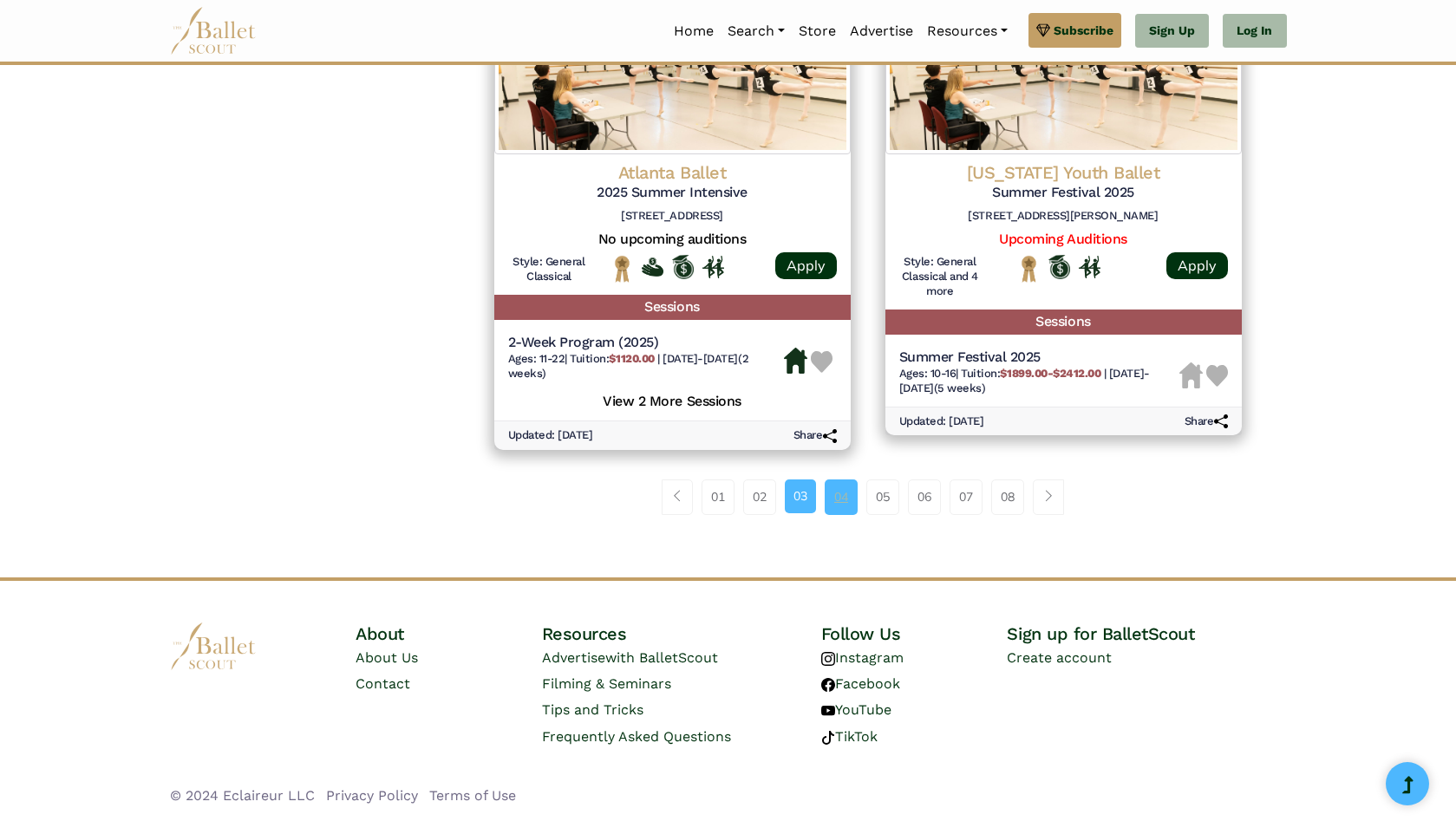
click at [842, 494] on link "04" at bounding box center [842, 497] width 33 height 35
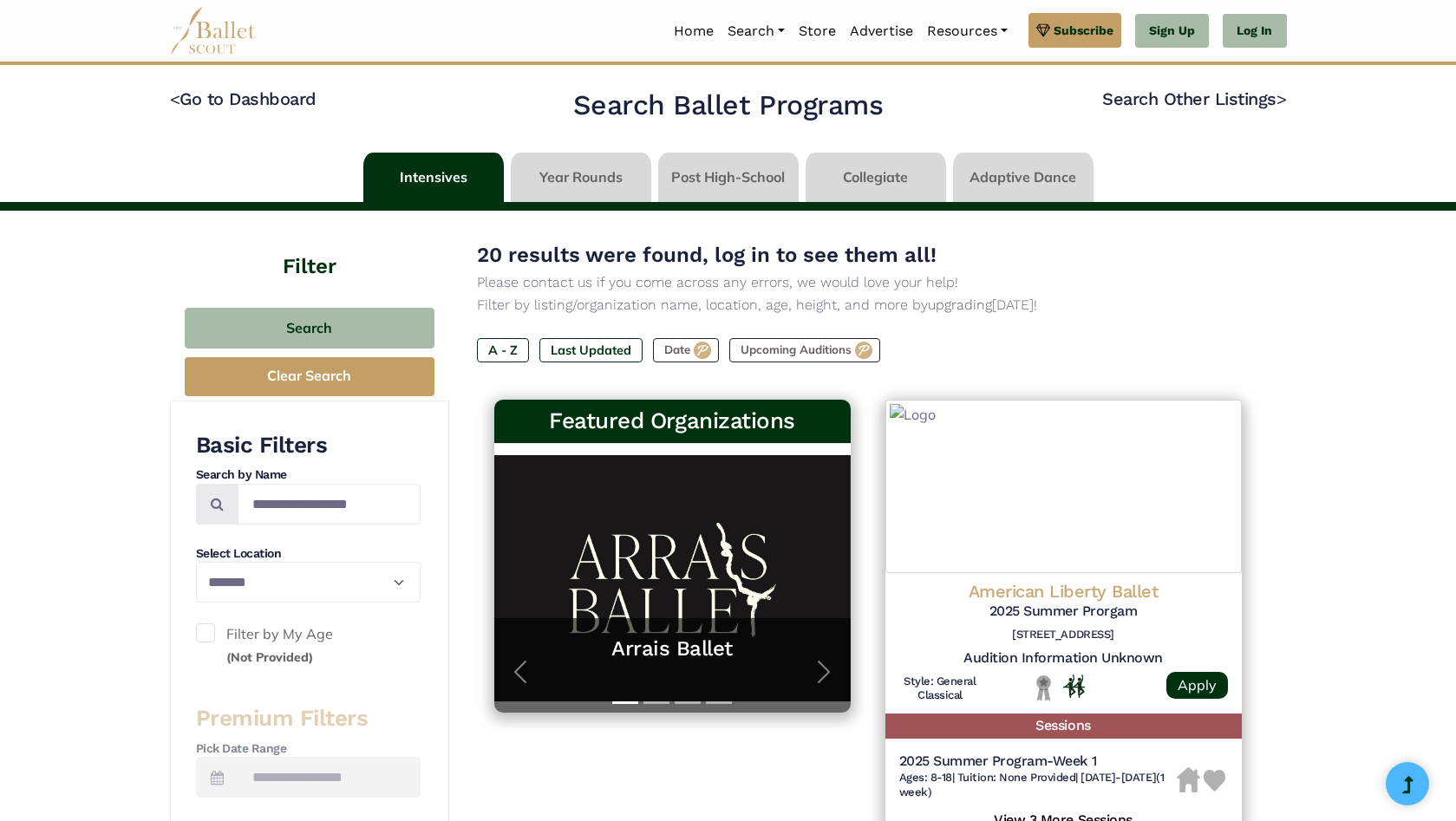
select select "**"
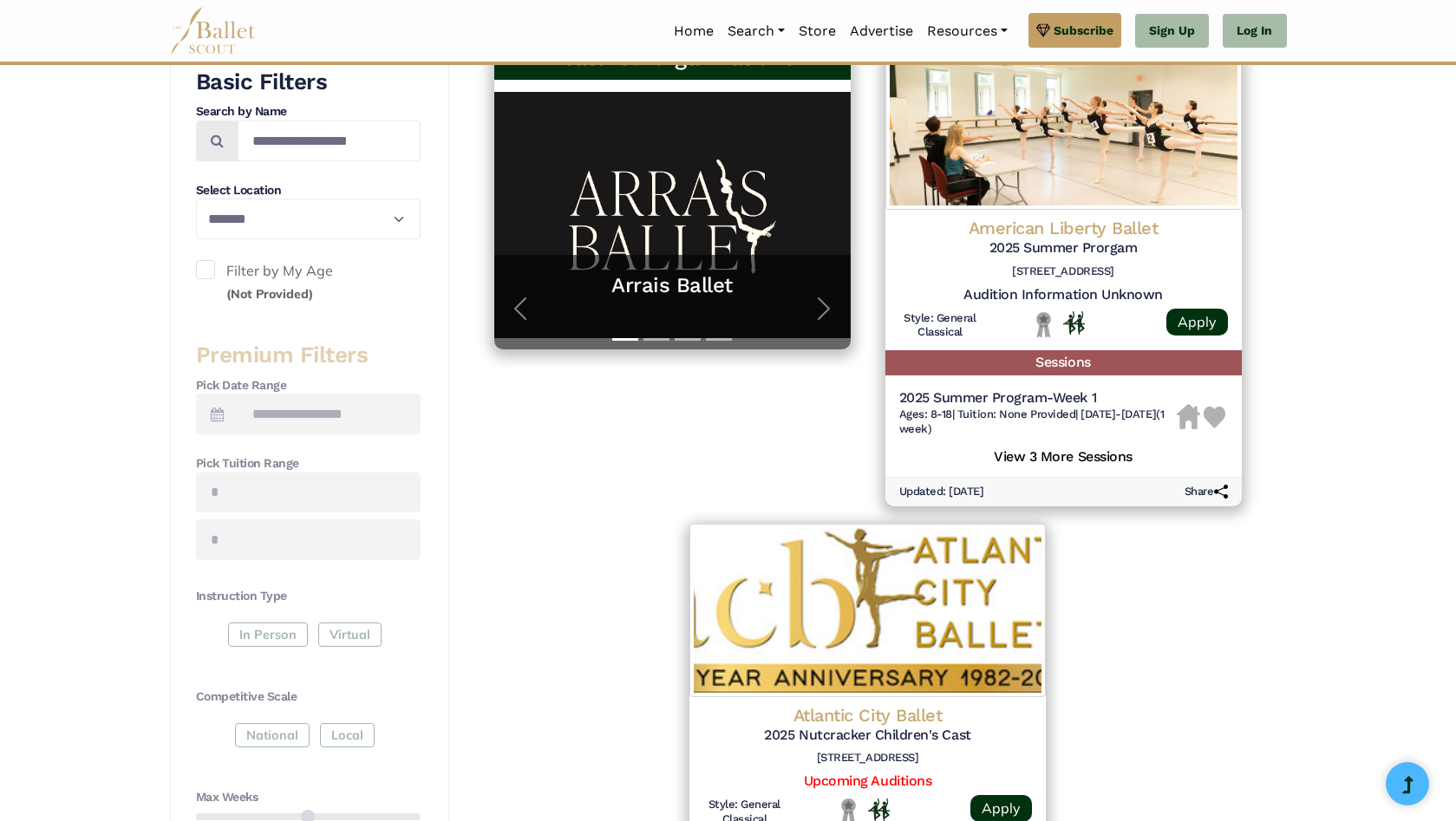
scroll to position [924, 0]
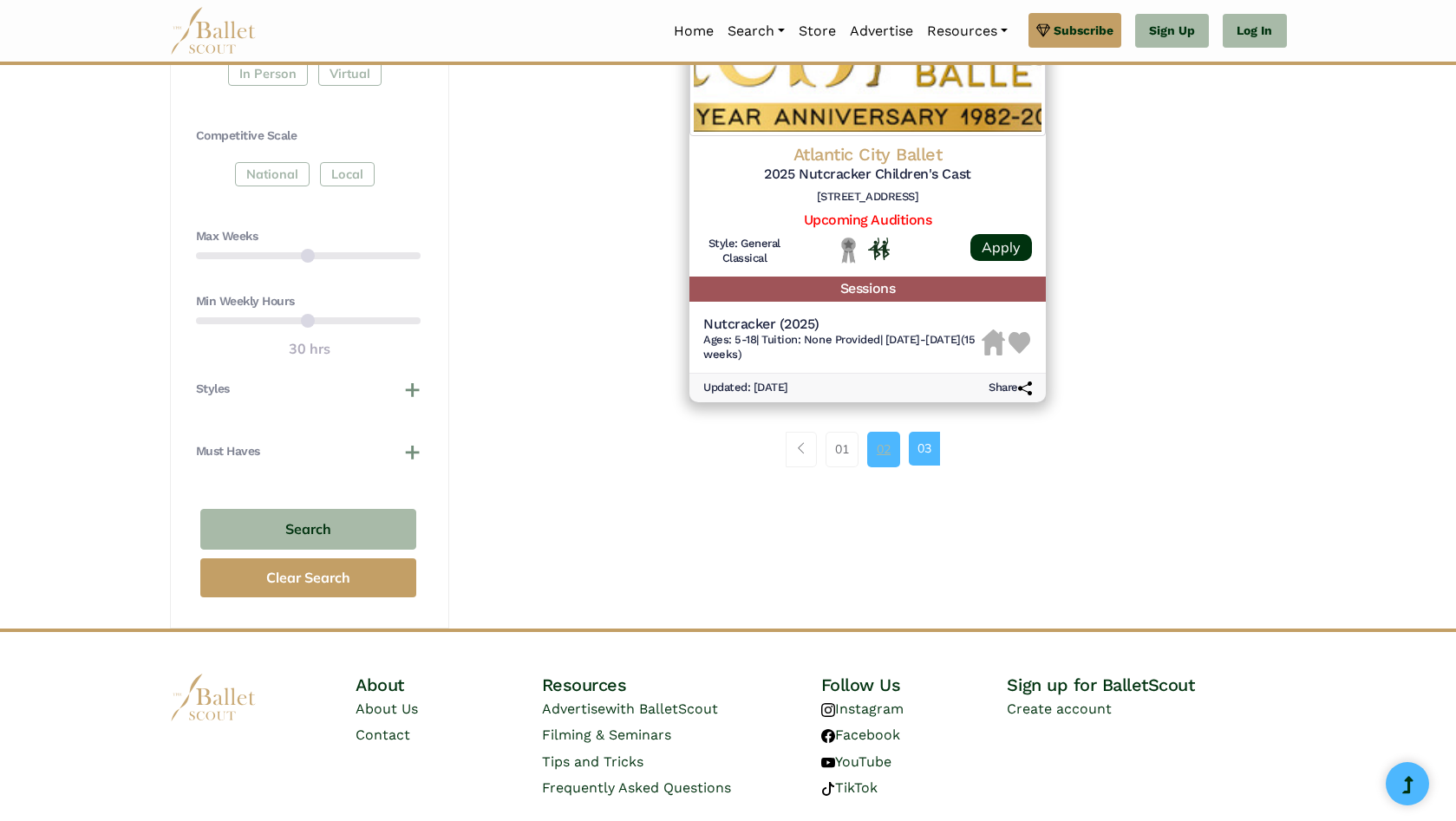
click at [870, 451] on link "02" at bounding box center [883, 449] width 33 height 35
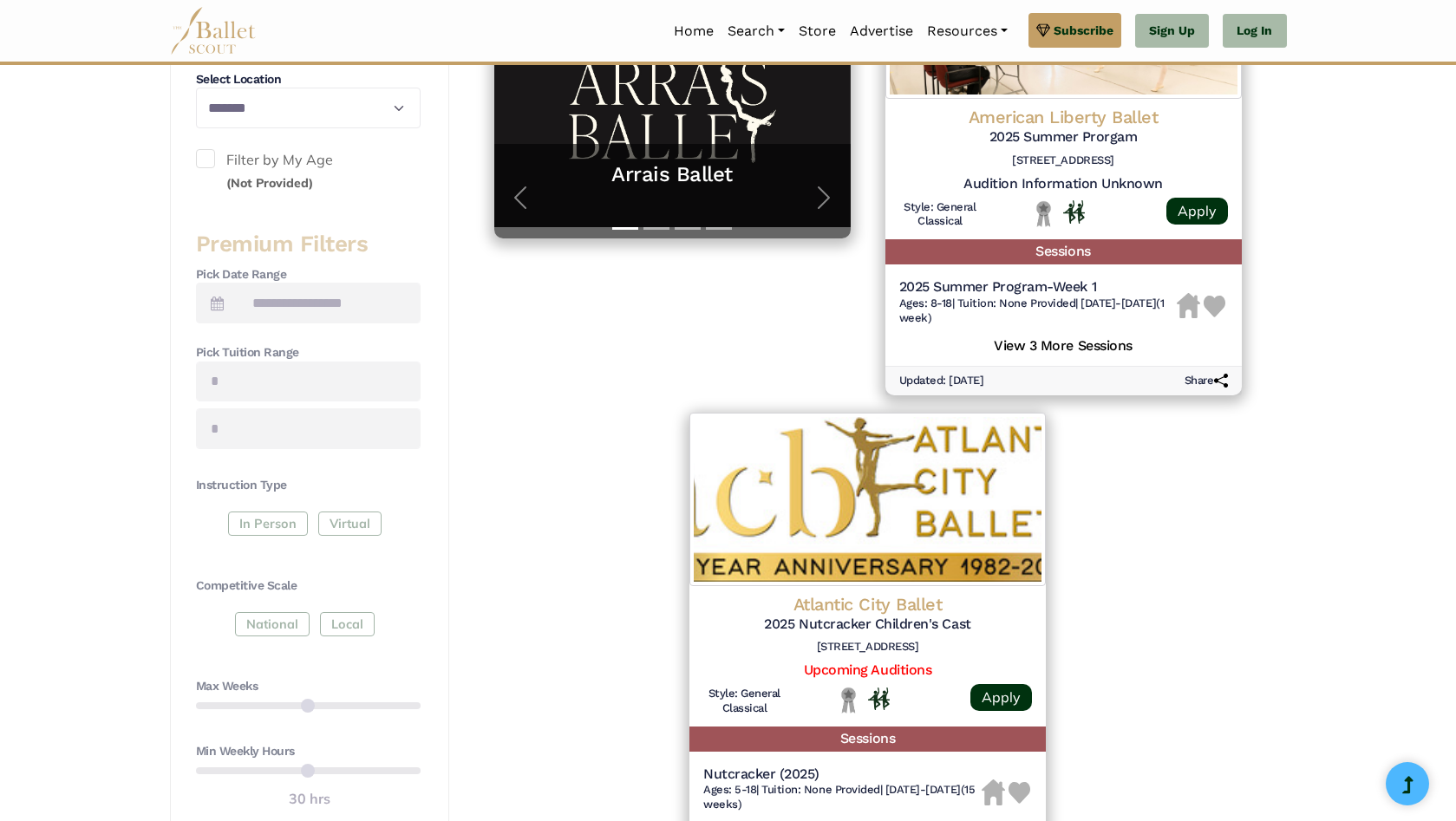
scroll to position [0, 0]
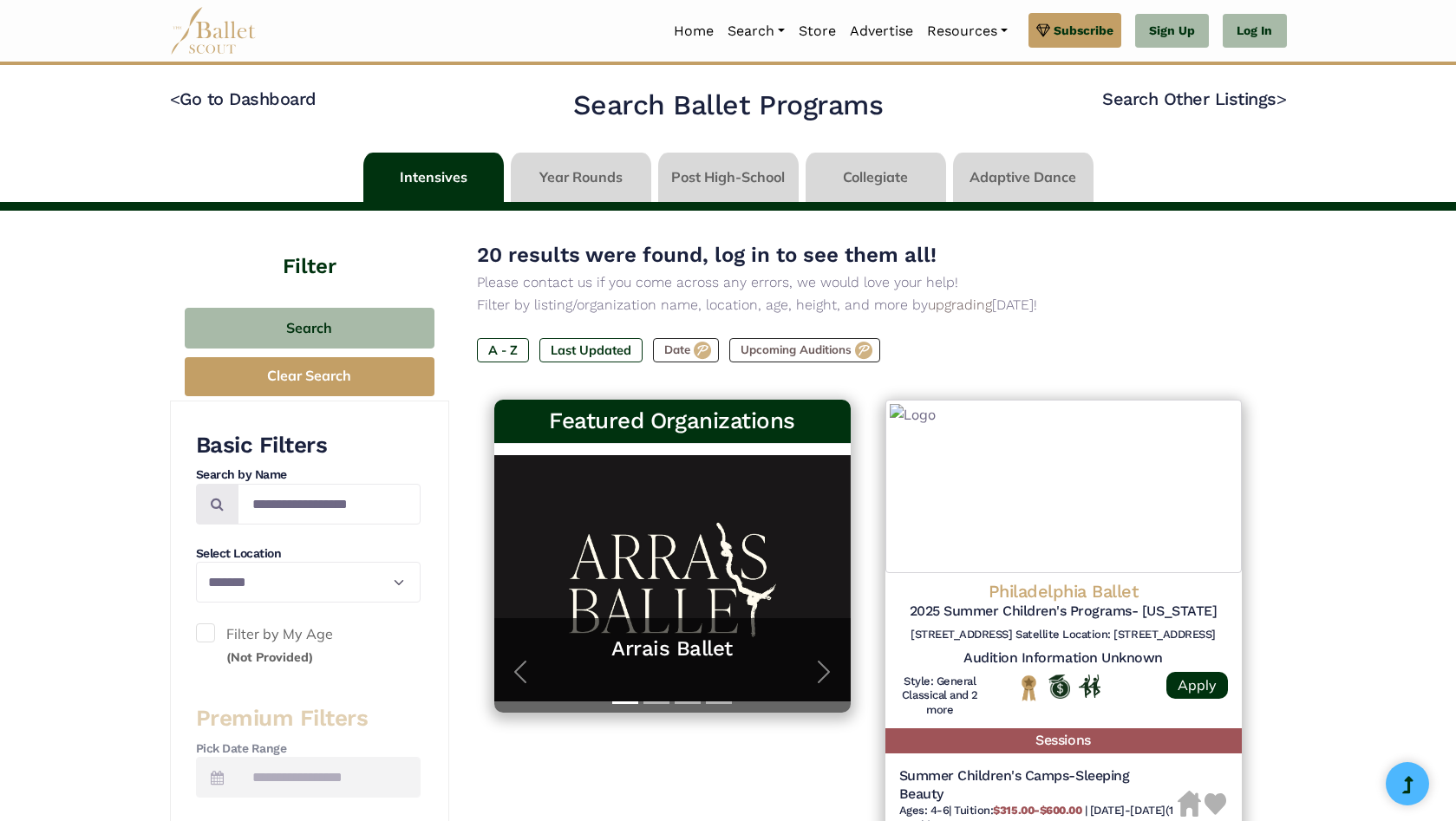
select select "**"
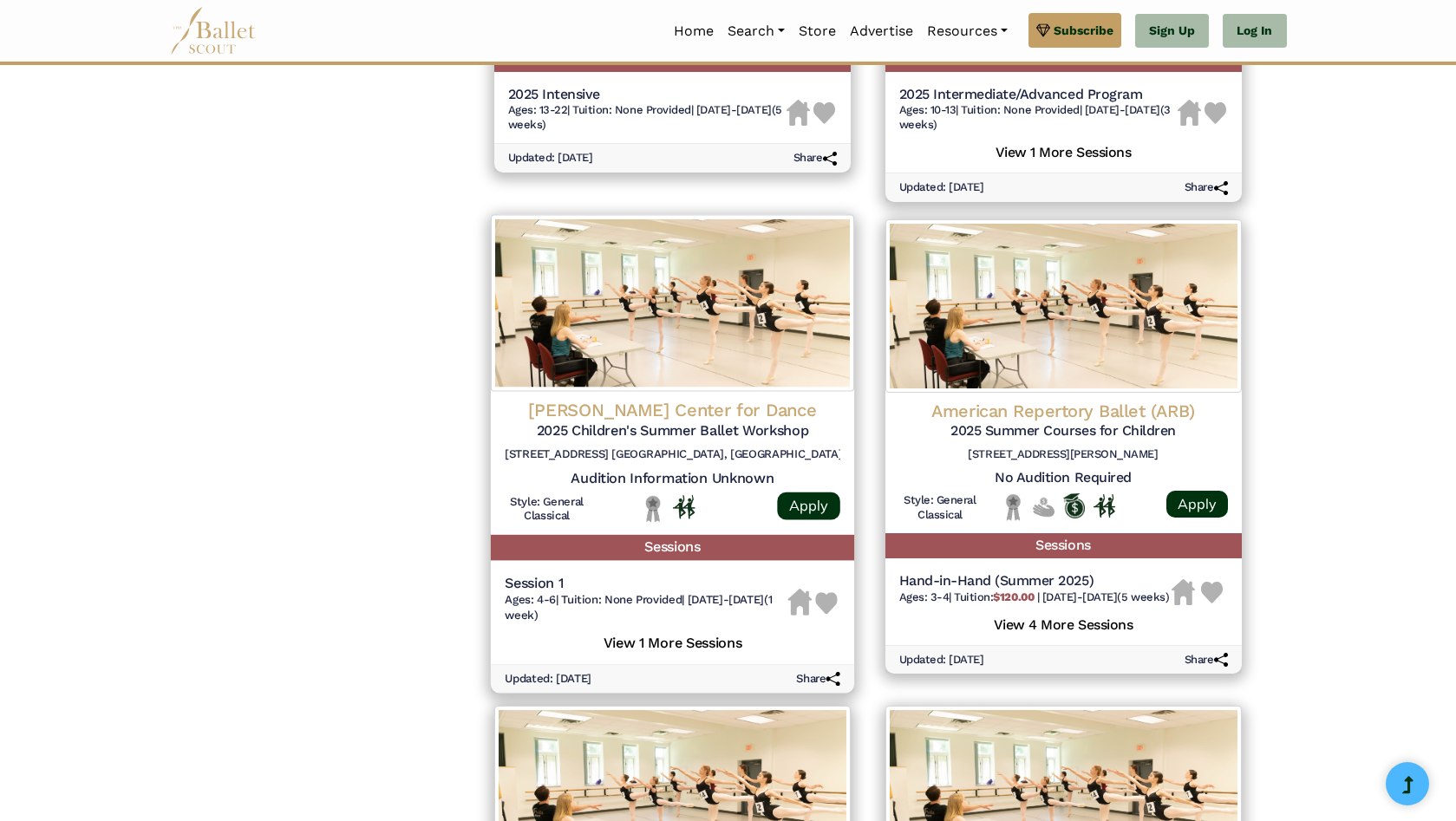
scroll to position [2172, 0]
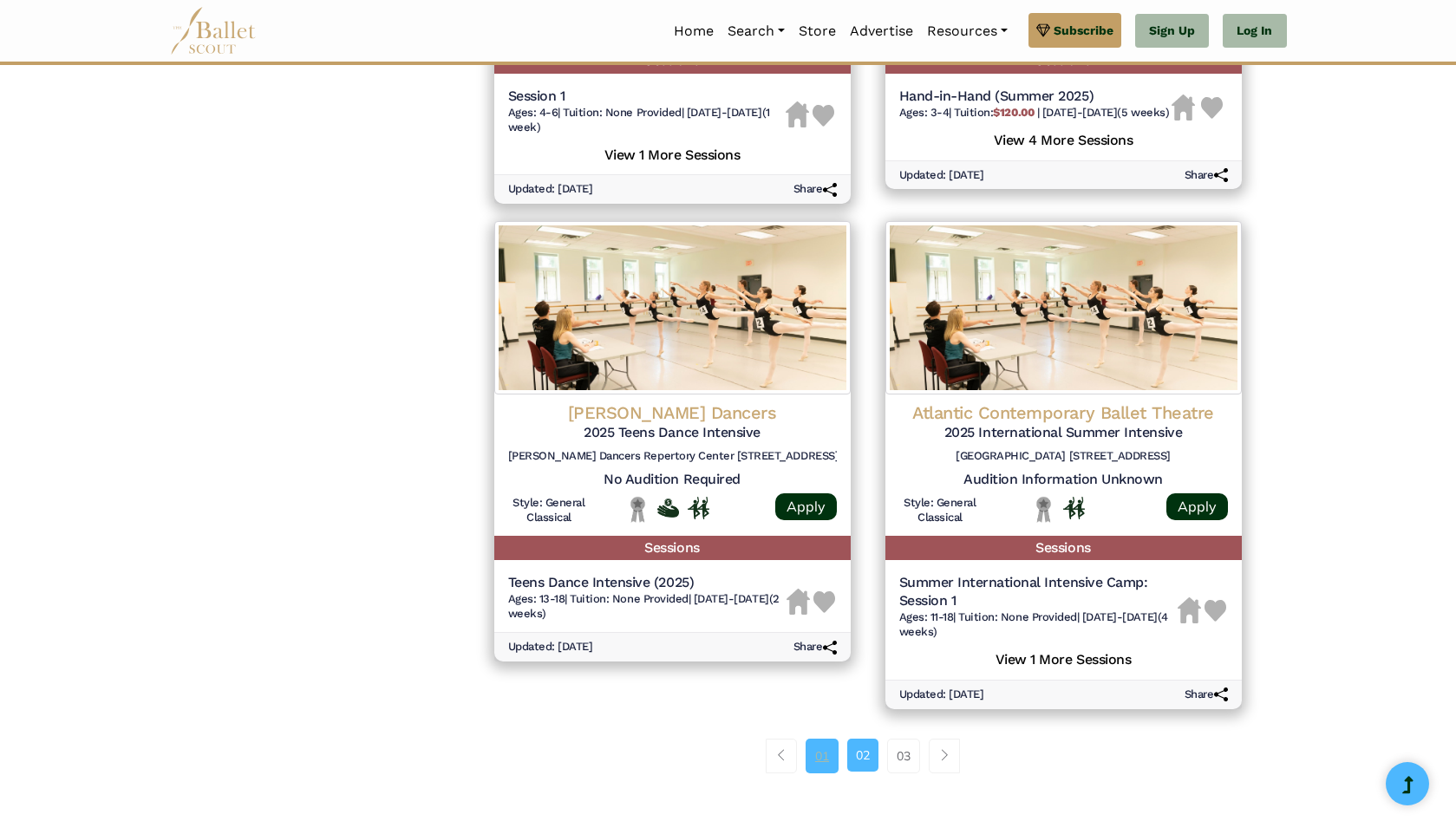
click at [817, 765] on link "01" at bounding box center [822, 756] width 33 height 35
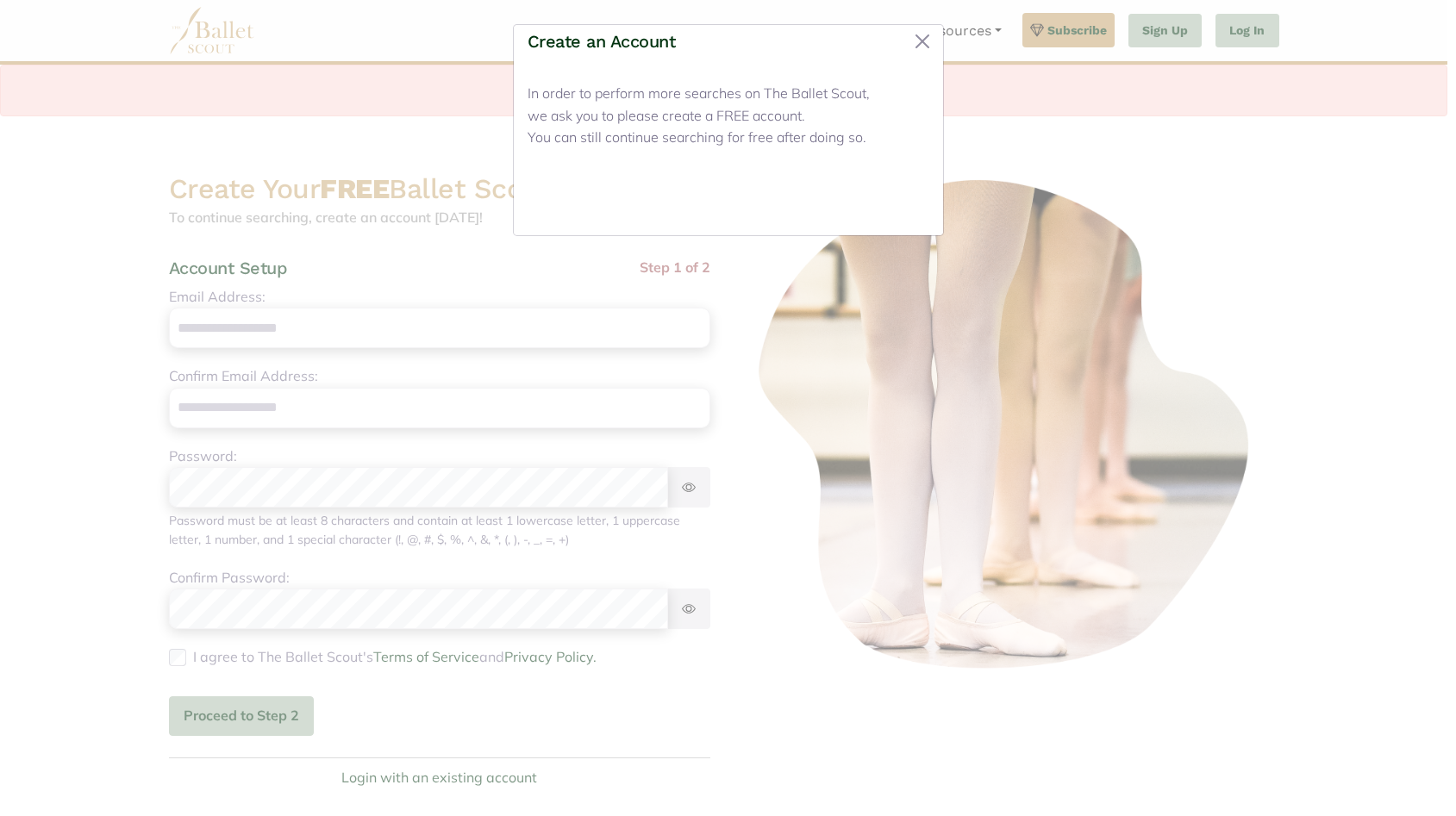
click at [907, 206] on button "Close" at bounding box center [896, 201] width 64 height 41
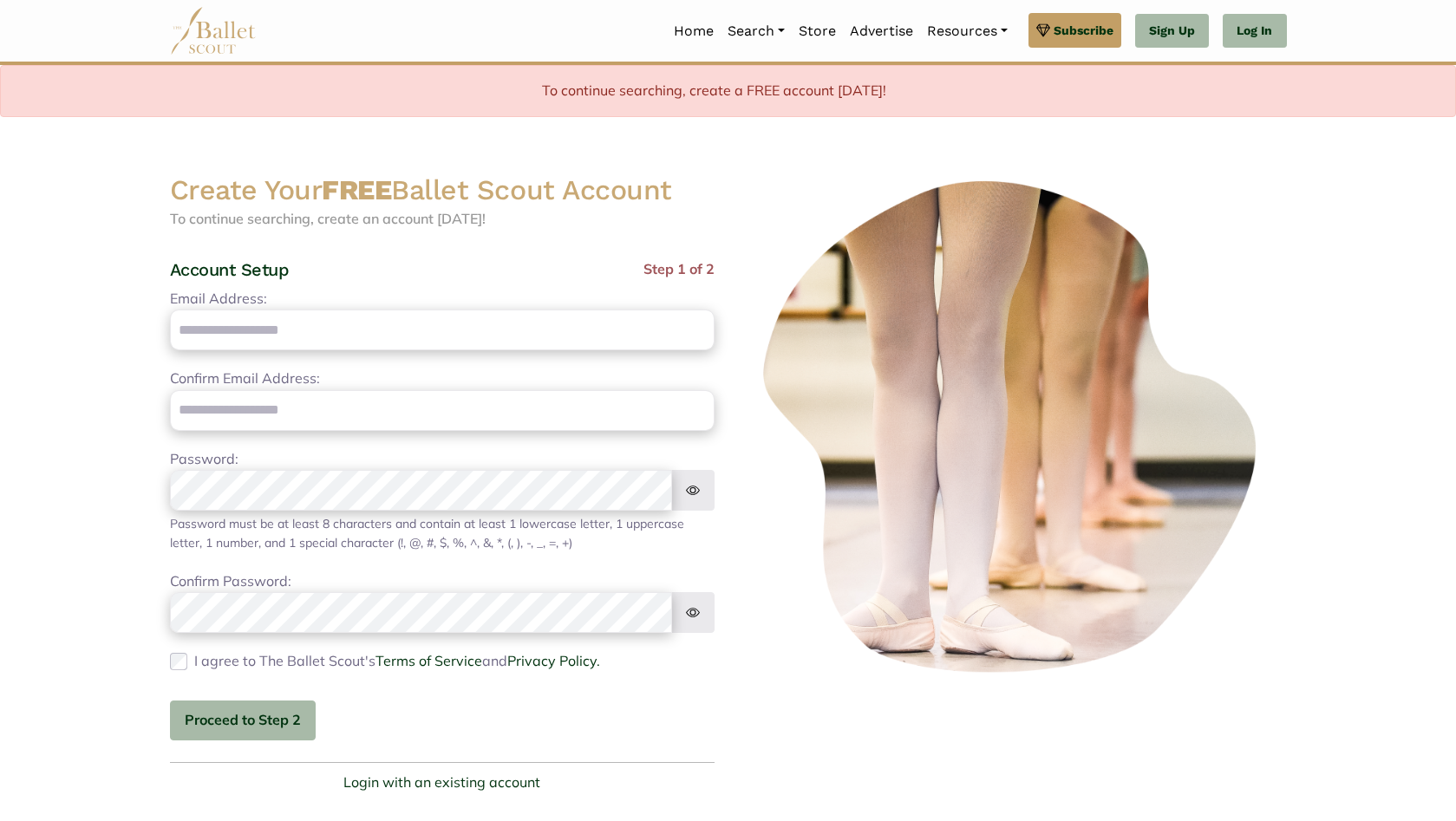
scroll to position [278, 0]
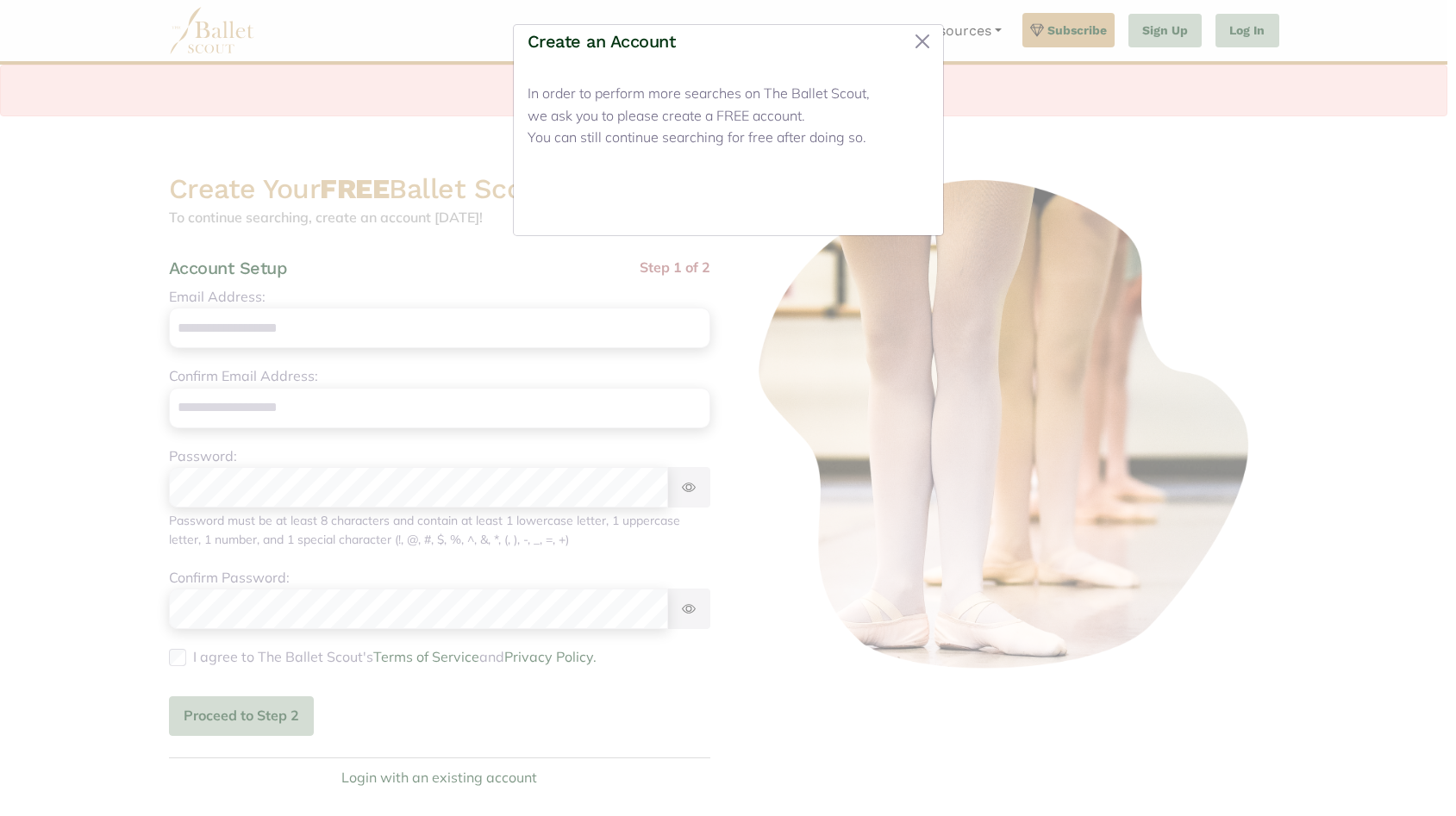
click at [902, 202] on button "Close" at bounding box center [896, 201] width 64 height 41
click at [902, 204] on button "Close" at bounding box center [896, 201] width 64 height 41
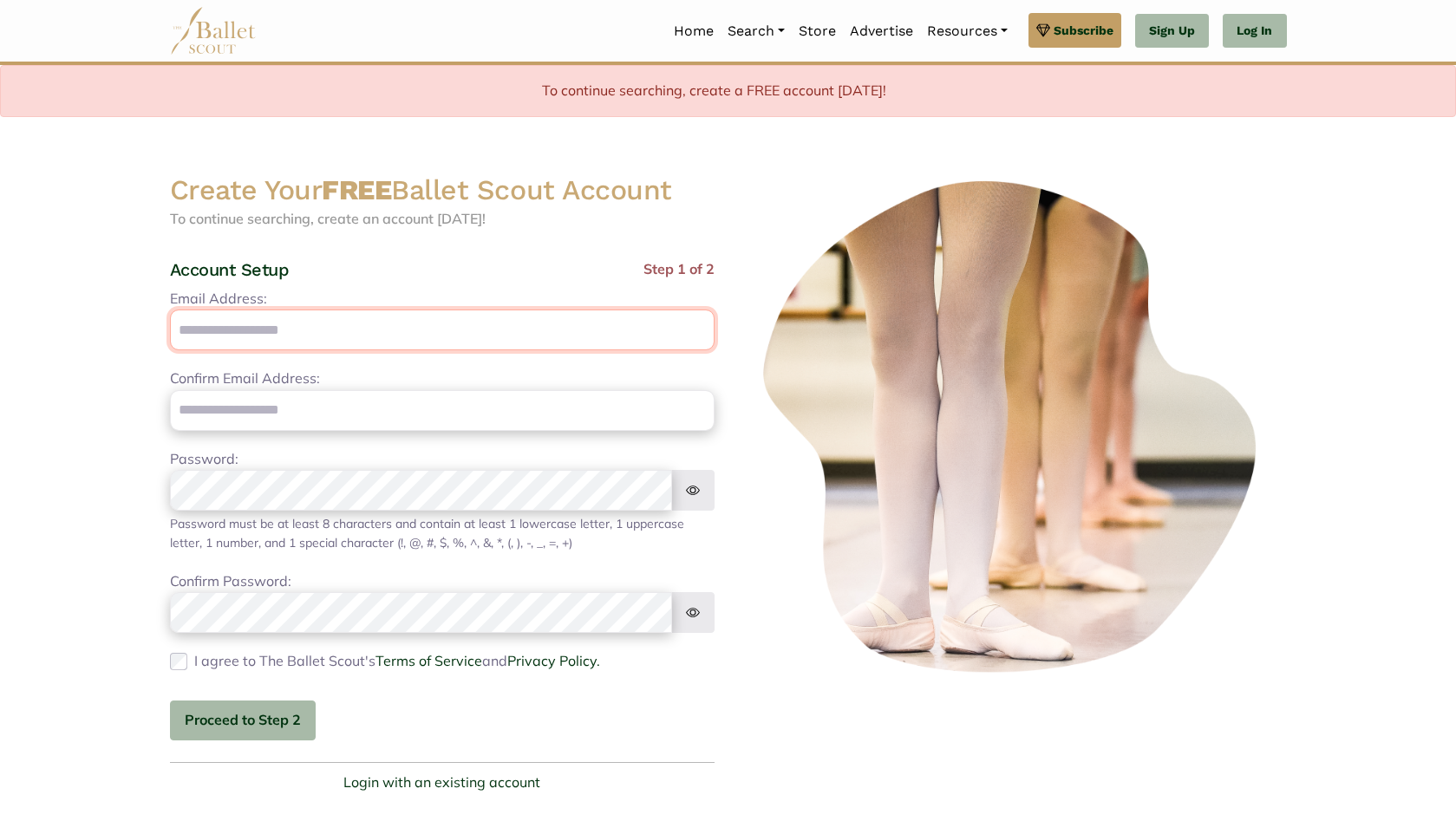
click at [384, 330] on input "Email Address:" at bounding box center [441, 330] width 544 height 41
type input "**********"
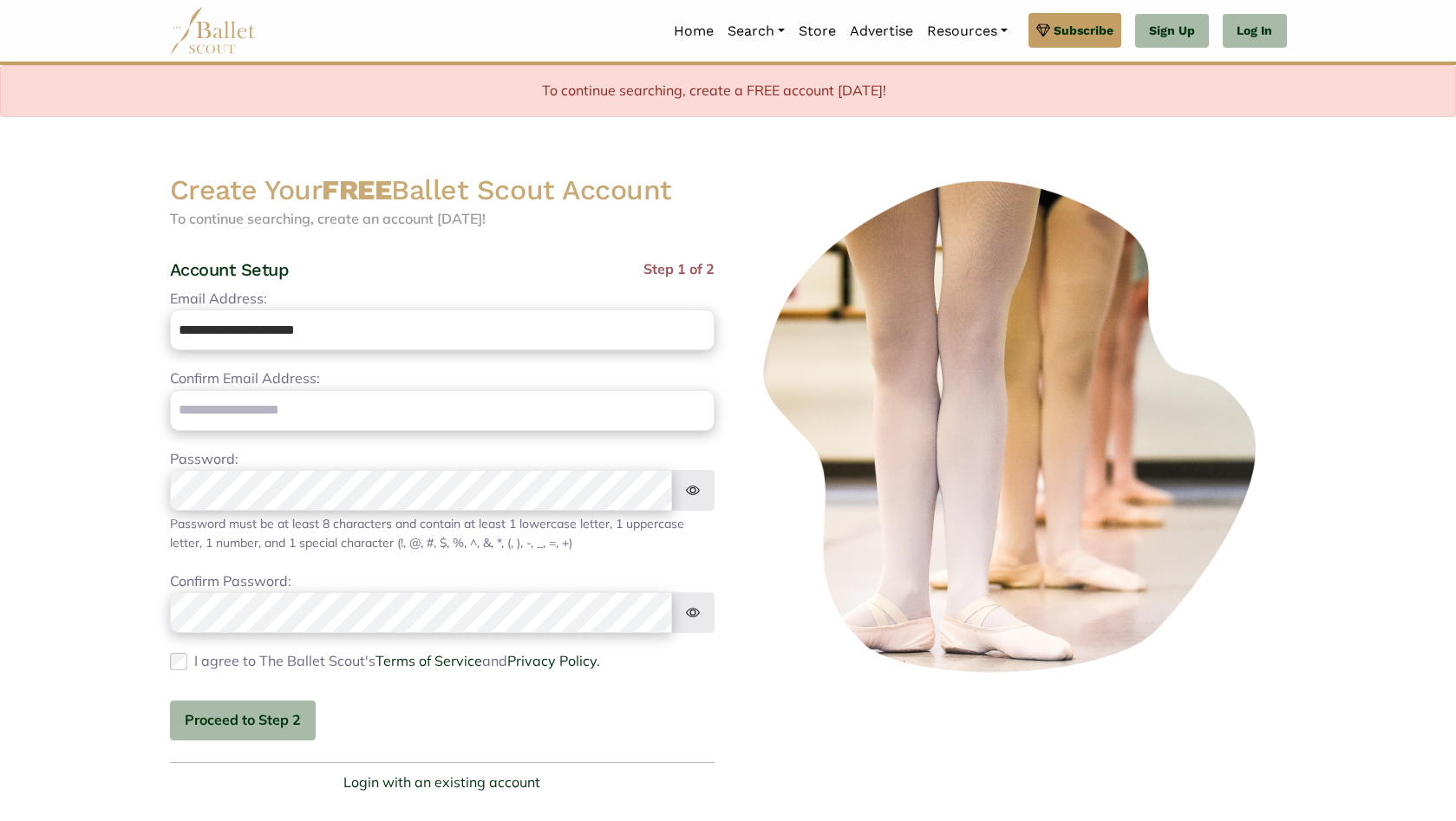
type input "**********"
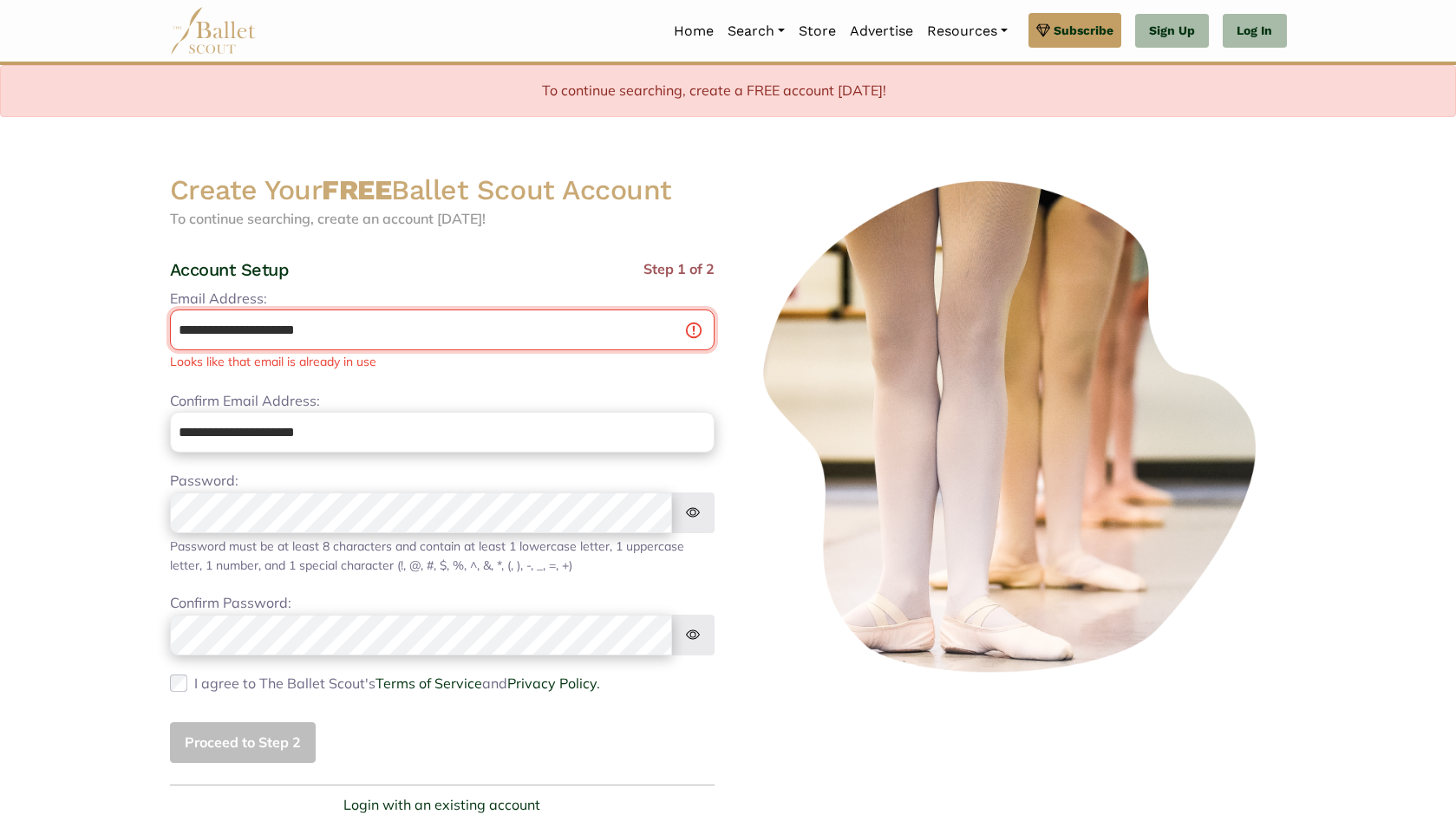
scroll to position [301, 0]
